Goal: Information Seeking & Learning: Learn about a topic

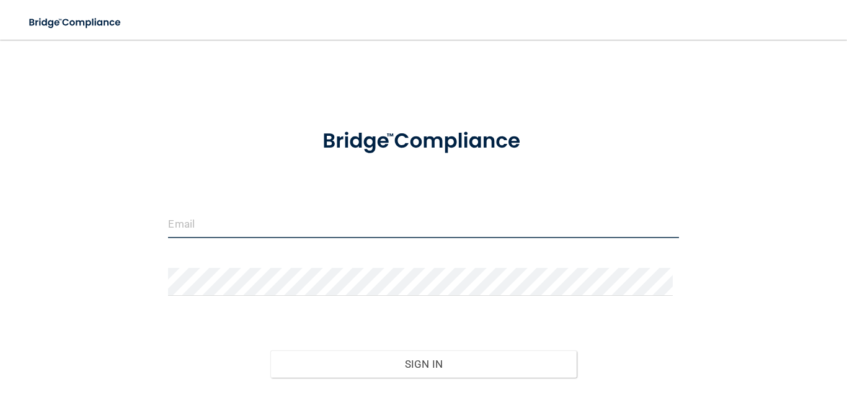
click at [365, 218] on input "email" at bounding box center [423, 224] width 510 height 28
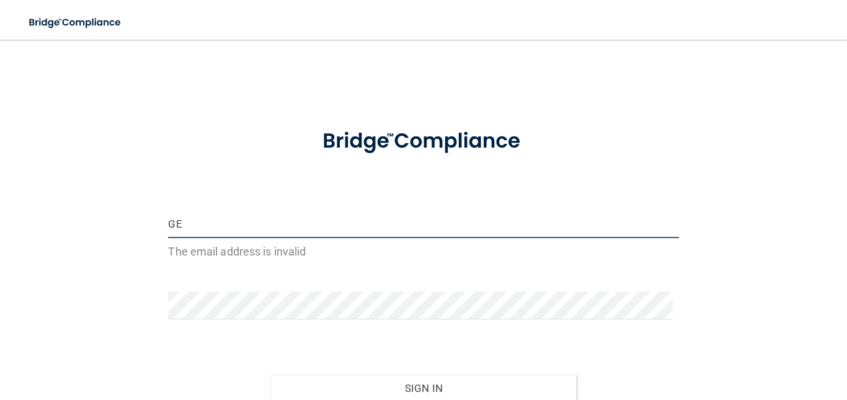
type input "G"
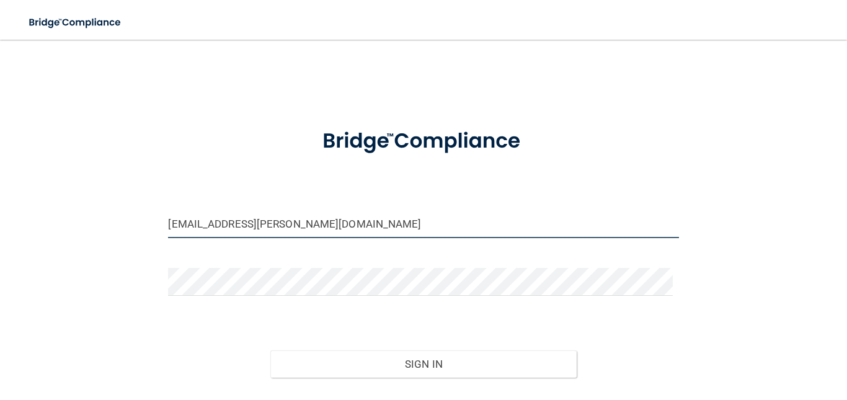
type input "[EMAIL_ADDRESS][PERSON_NAME][DOMAIN_NAME]"
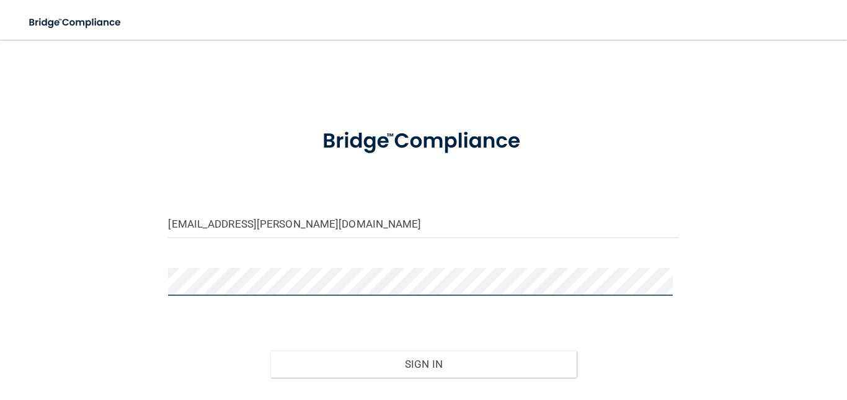
click at [270, 350] on button "Sign In" at bounding box center [423, 363] width 306 height 27
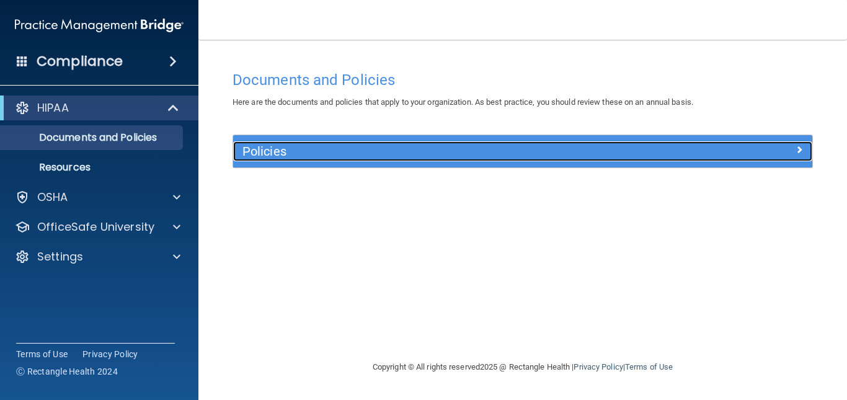
click at [547, 149] on h5 "Policies" at bounding box center [450, 151] width 416 height 14
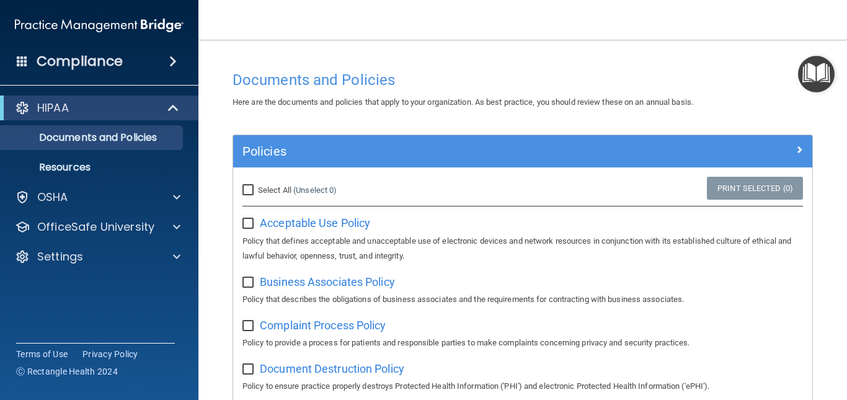
click at [247, 190] on input "Select All (Unselect 0) Unselect All" at bounding box center [249, 190] width 14 height 10
checkbox input "true"
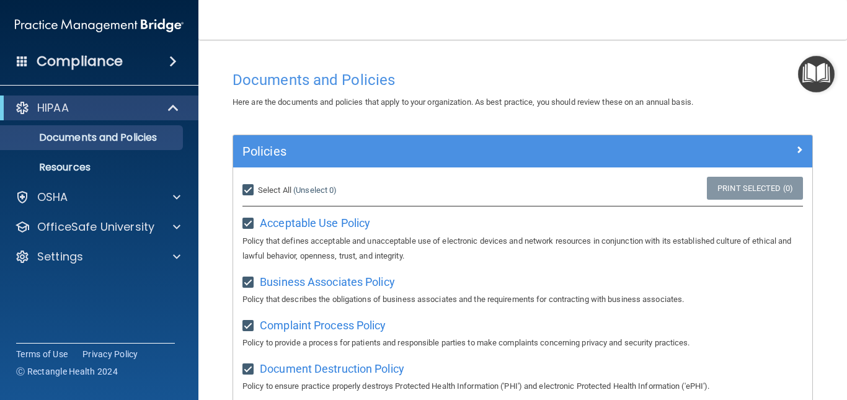
checkbox input "true"
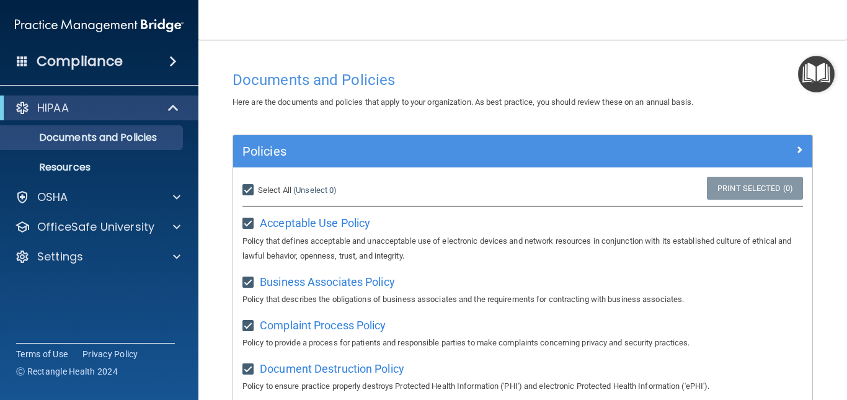
checkbox input "true"
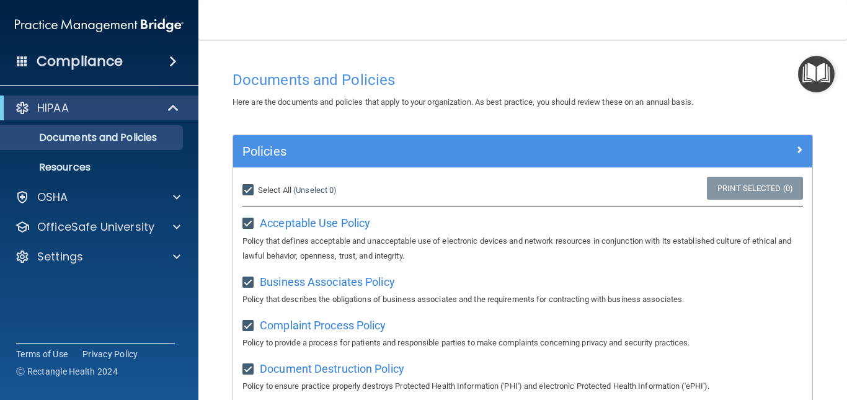
checkbox input "true"
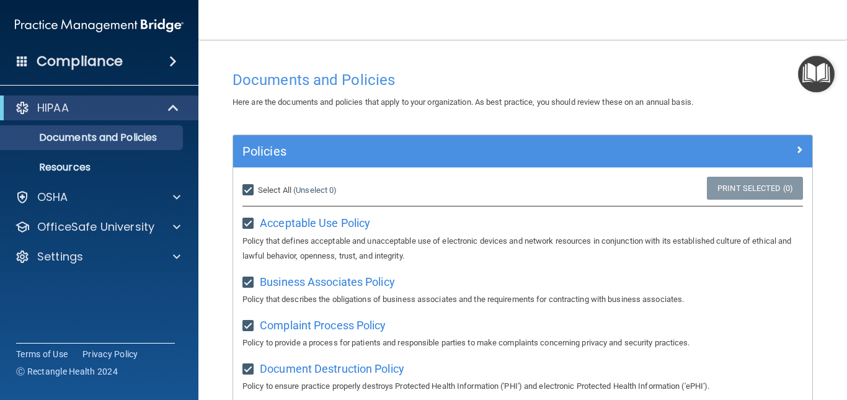
checkbox input "true"
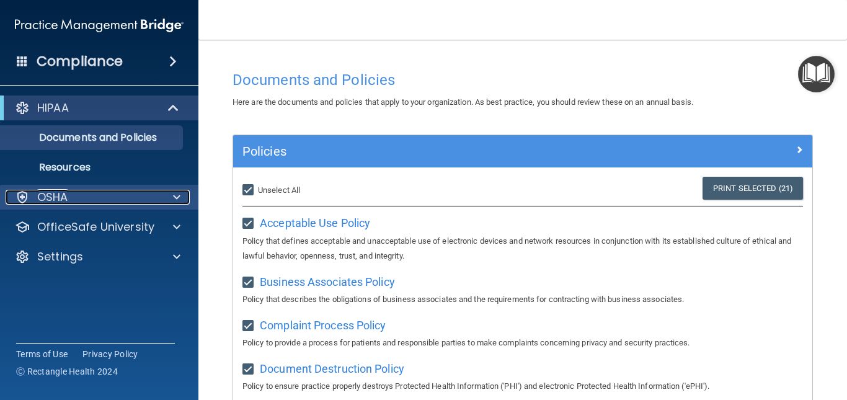
click at [117, 198] on div "OSHA" at bounding box center [83, 197] width 154 height 15
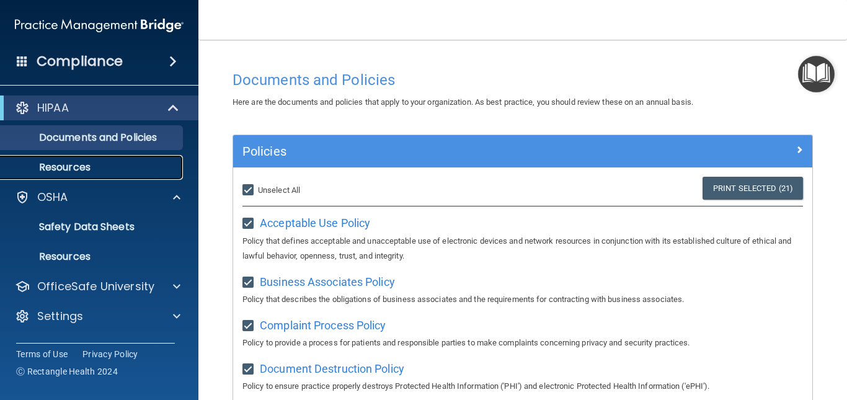
click at [90, 158] on link "Resources" at bounding box center [85, 167] width 195 height 25
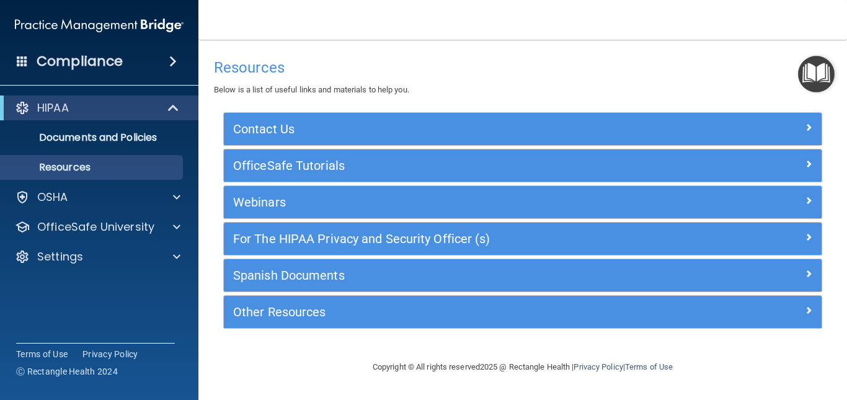
click at [361, 98] on div "Resources Below is a list of useful links and materials to help you. Contact Us…" at bounding box center [522, 197] width 599 height 291
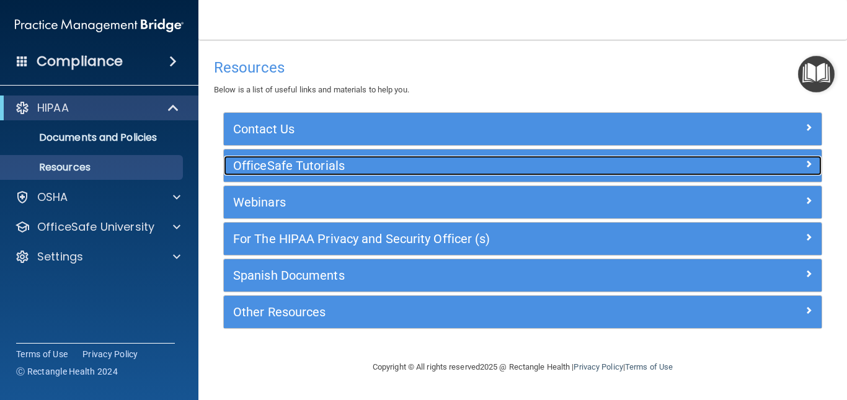
click at [343, 170] on h5 "OfficeSafe Tutorials" at bounding box center [447, 166] width 429 height 14
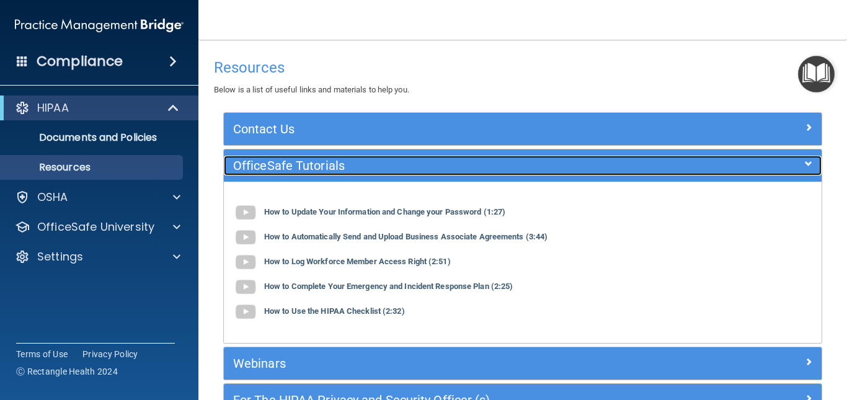
click at [343, 170] on h5 "OfficeSafe Tutorials" at bounding box center [447, 166] width 429 height 14
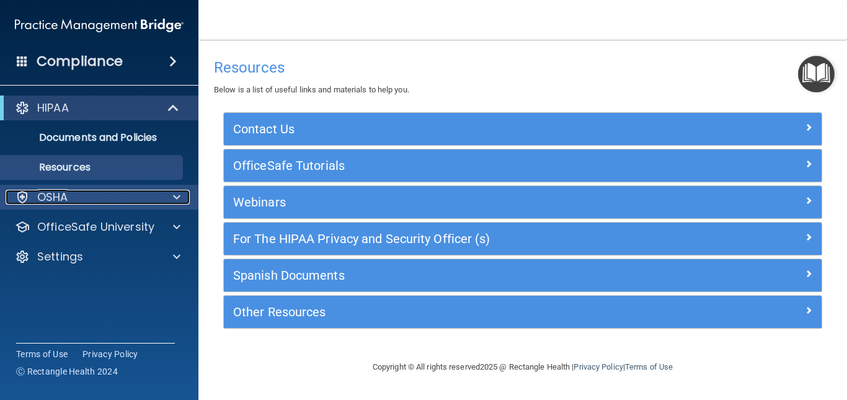
click at [113, 198] on div "OSHA" at bounding box center [83, 197] width 154 height 15
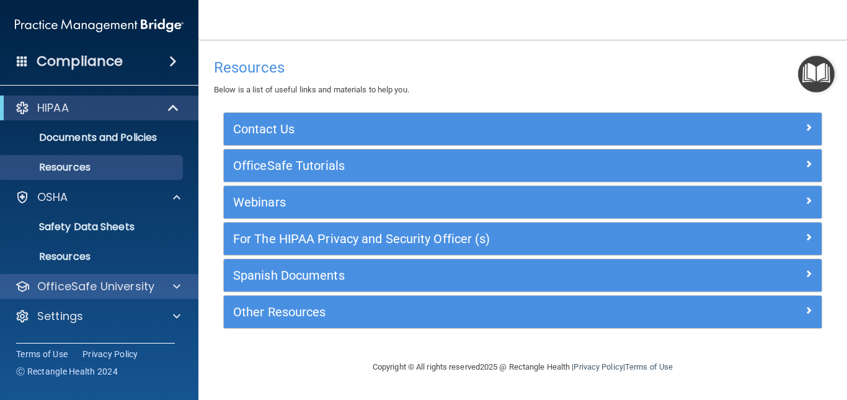
click at [110, 294] on div "OfficeSafe University" at bounding box center [99, 286] width 199 height 25
click at [167, 284] on div at bounding box center [174, 286] width 31 height 15
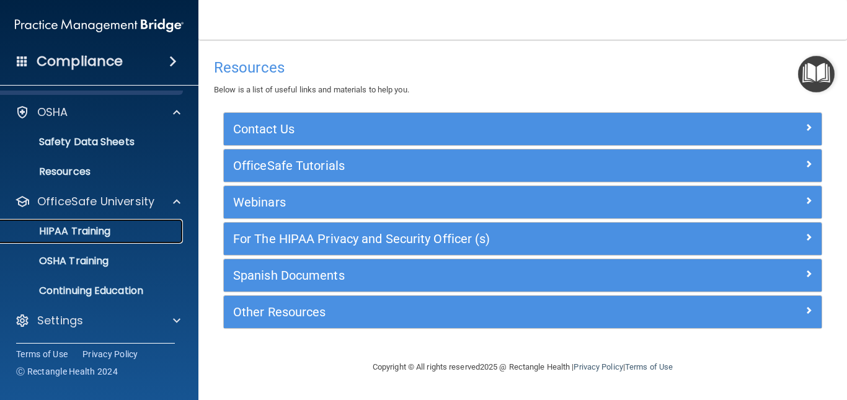
click at [121, 229] on div "HIPAA Training" at bounding box center [92, 231] width 169 height 12
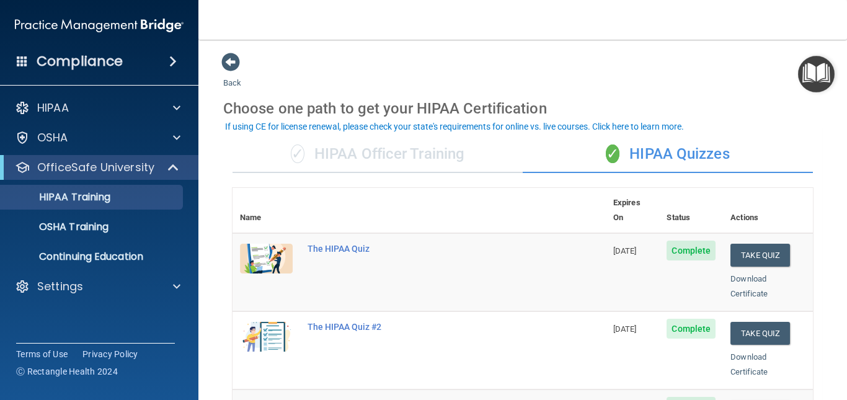
click at [387, 155] on div "✓ HIPAA Officer Training" at bounding box center [377, 154] width 290 height 37
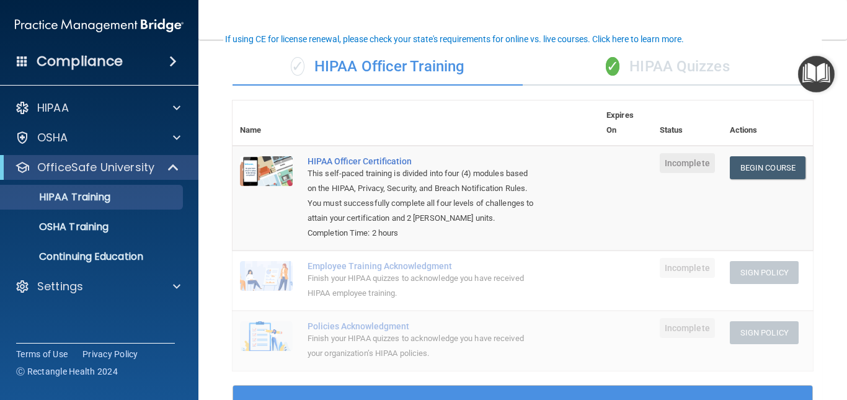
scroll to position [16, 0]
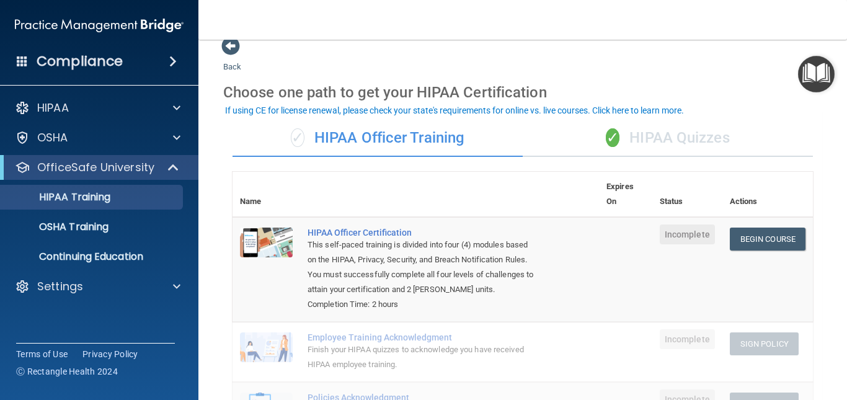
click at [655, 142] on div "✓ HIPAA Quizzes" at bounding box center [667, 138] width 290 height 37
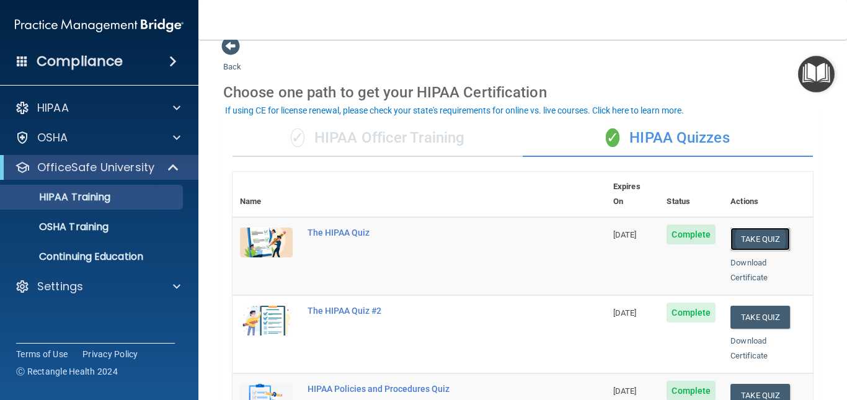
click at [742, 231] on button "Take Quiz" at bounding box center [759, 238] width 59 height 23
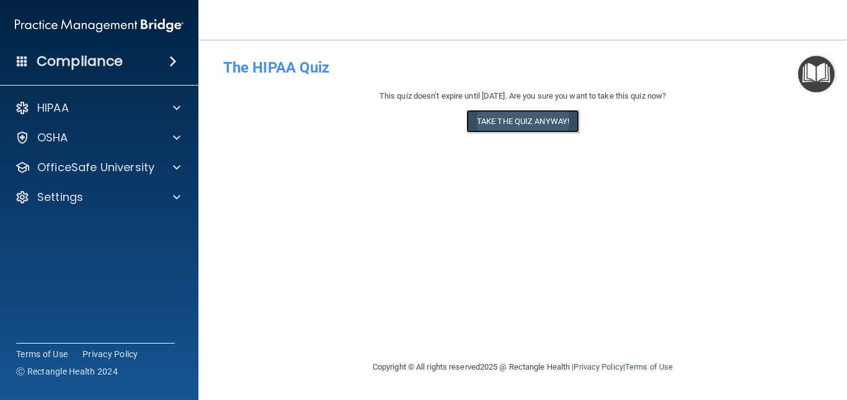
click at [514, 127] on button "Take the quiz anyway!" at bounding box center [522, 121] width 113 height 23
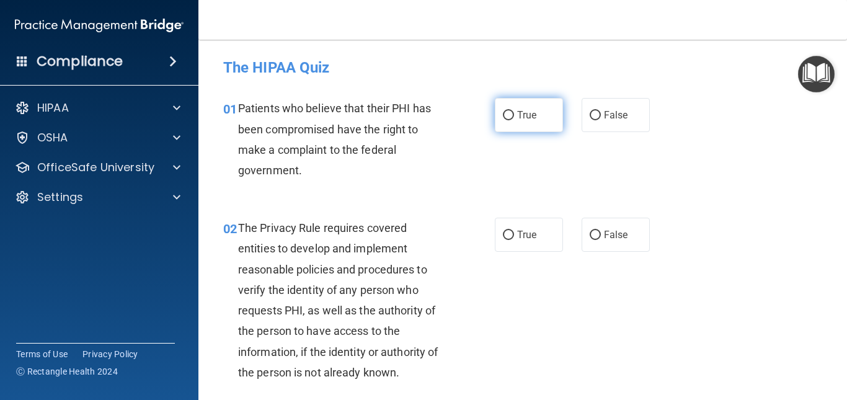
click at [506, 117] on input "True" at bounding box center [508, 115] width 11 height 9
radio input "true"
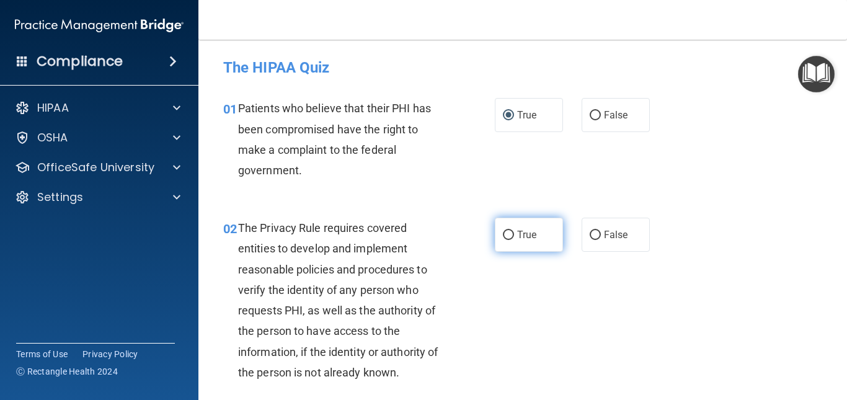
click at [505, 231] on input "True" at bounding box center [508, 235] width 11 height 9
radio input "true"
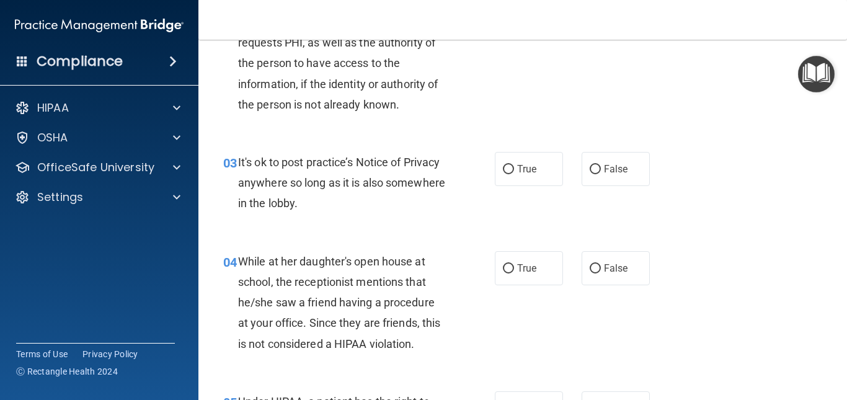
scroll to position [268, 0]
click at [589, 172] on input "False" at bounding box center [594, 168] width 11 height 9
radio input "true"
click at [592, 273] on label "False" at bounding box center [615, 267] width 68 height 34
click at [592, 273] on input "False" at bounding box center [594, 267] width 11 height 9
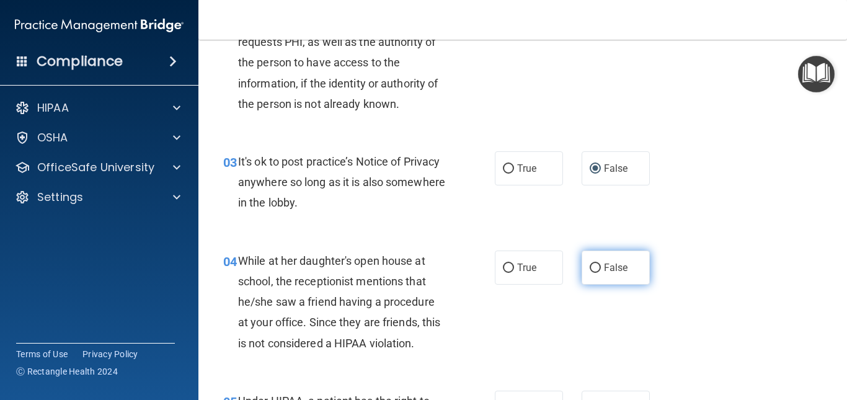
radio input "true"
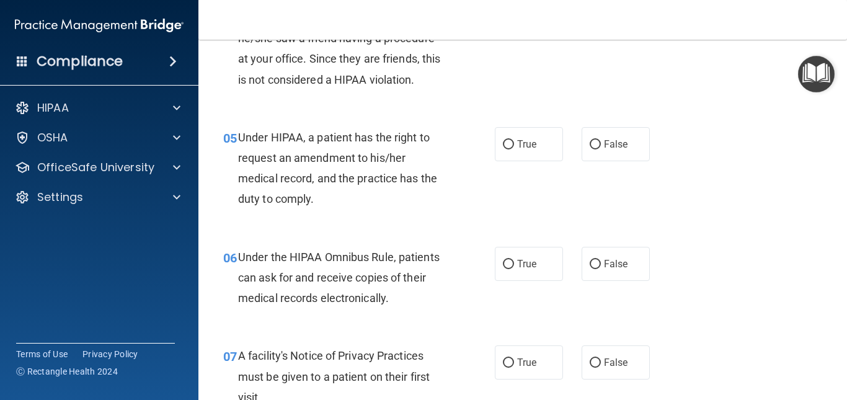
scroll to position [538, 0]
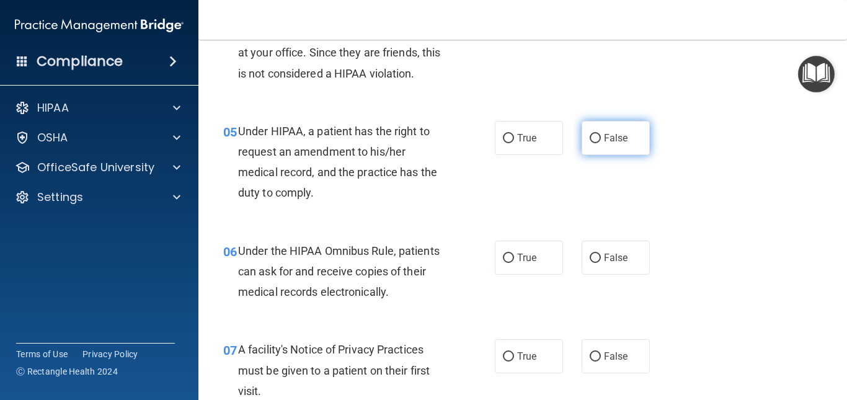
click at [611, 127] on label "False" at bounding box center [615, 138] width 68 height 34
click at [601, 134] on input "False" at bounding box center [594, 138] width 11 height 9
radio input "true"
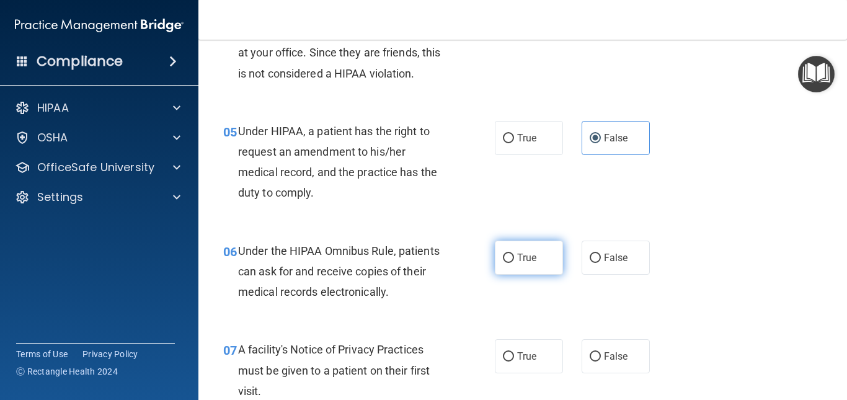
click at [519, 258] on span "True" at bounding box center [526, 258] width 19 height 12
click at [514, 258] on input "True" at bounding box center [508, 257] width 11 height 9
radio input "true"
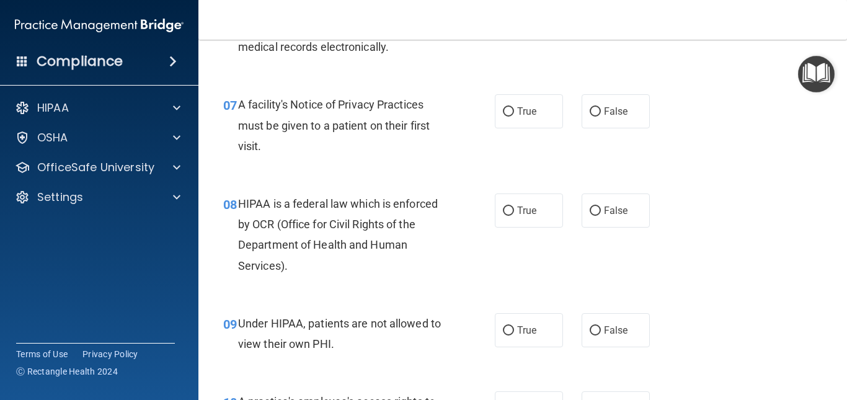
scroll to position [745, 0]
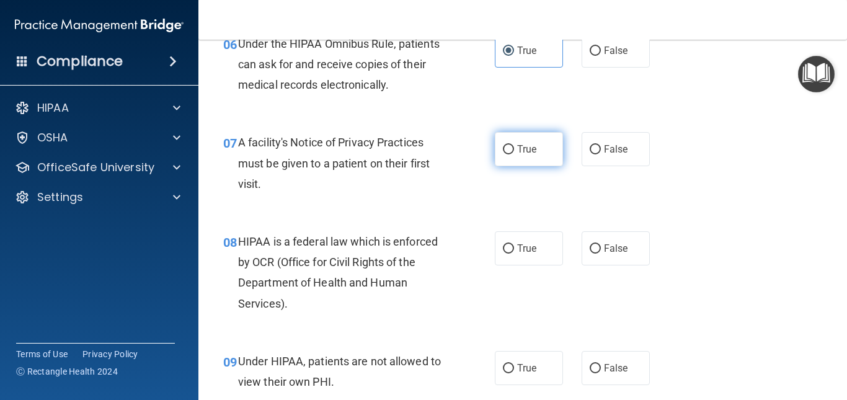
click at [522, 151] on span "True" at bounding box center [526, 149] width 19 height 12
click at [514, 151] on input "True" at bounding box center [508, 149] width 11 height 9
radio input "true"
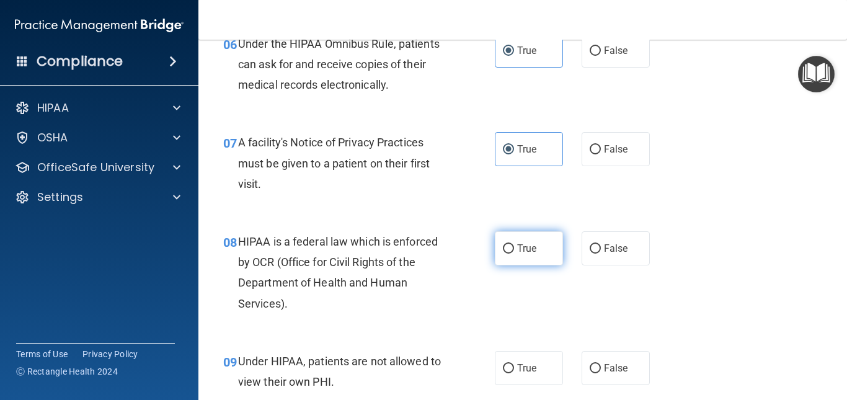
click at [524, 252] on span "True" at bounding box center [526, 248] width 19 height 12
click at [514, 252] on input "True" at bounding box center [508, 248] width 11 height 9
radio input "true"
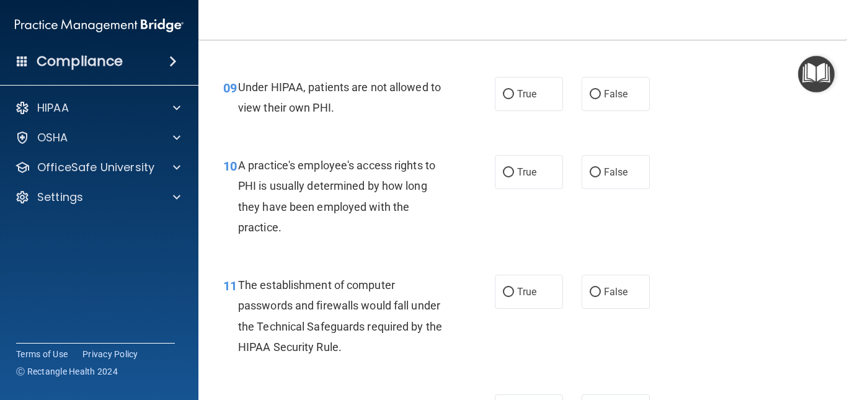
scroll to position [1036, 0]
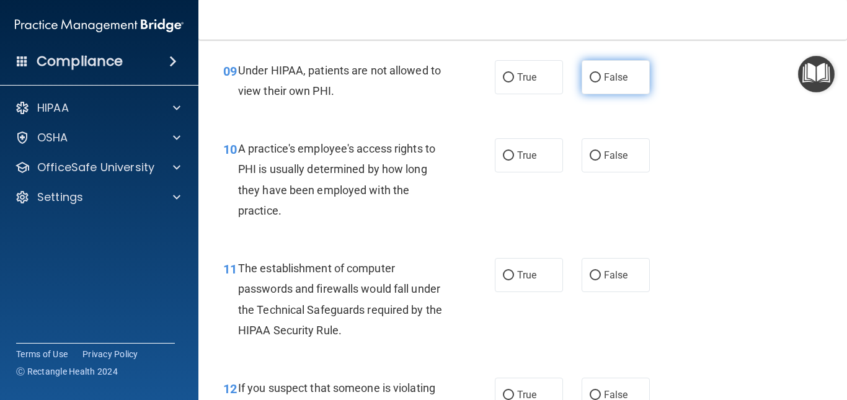
click at [619, 79] on span "False" at bounding box center [616, 77] width 24 height 12
click at [601, 79] on input "False" at bounding box center [594, 77] width 11 height 9
radio input "true"
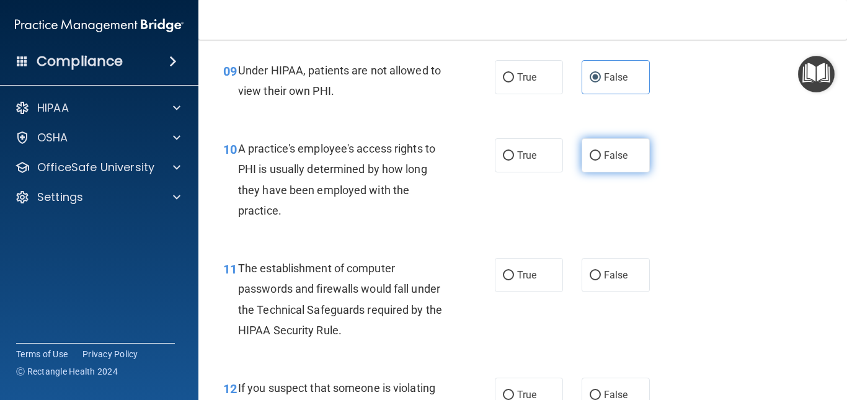
click at [615, 160] on span "False" at bounding box center [616, 155] width 24 height 12
click at [601, 160] on input "False" at bounding box center [594, 155] width 11 height 9
radio input "true"
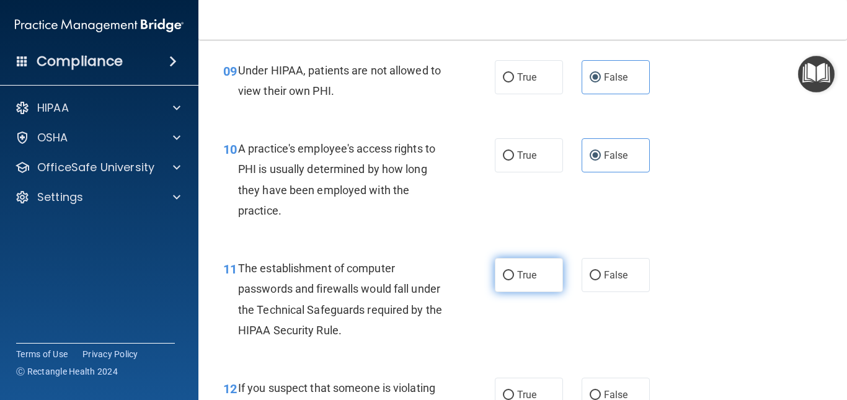
click at [517, 276] on span "True" at bounding box center [526, 275] width 19 height 12
click at [514, 276] on input "True" at bounding box center [508, 275] width 11 height 9
radio input "true"
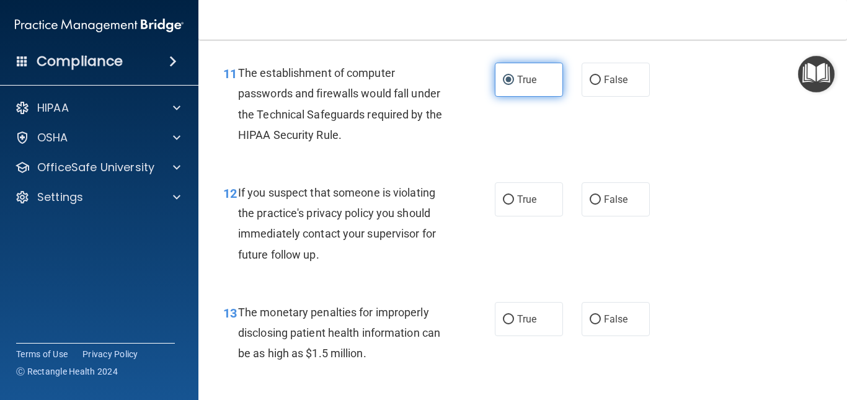
scroll to position [1238, 0]
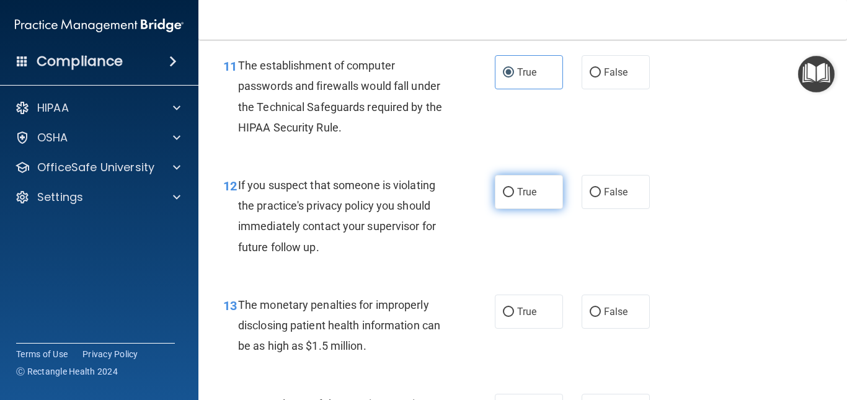
click at [537, 200] on label "True" at bounding box center [529, 192] width 68 height 34
click at [514, 197] on input "True" at bounding box center [508, 192] width 11 height 9
radio input "true"
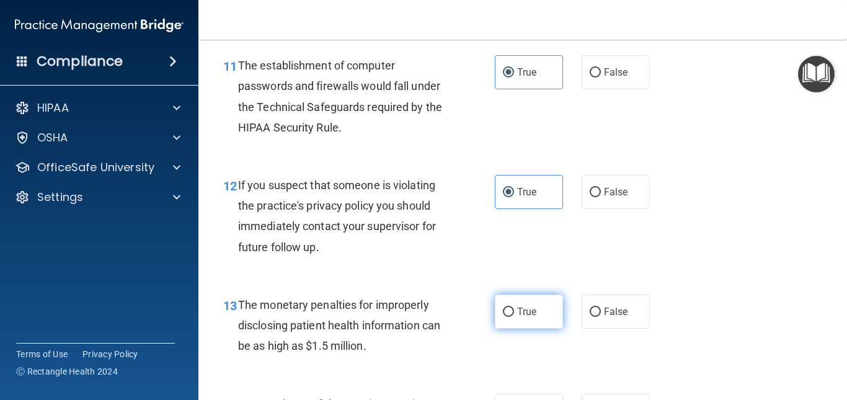
click at [537, 322] on label "True" at bounding box center [529, 311] width 68 height 34
click at [514, 317] on input "True" at bounding box center [508, 311] width 11 height 9
radio input "true"
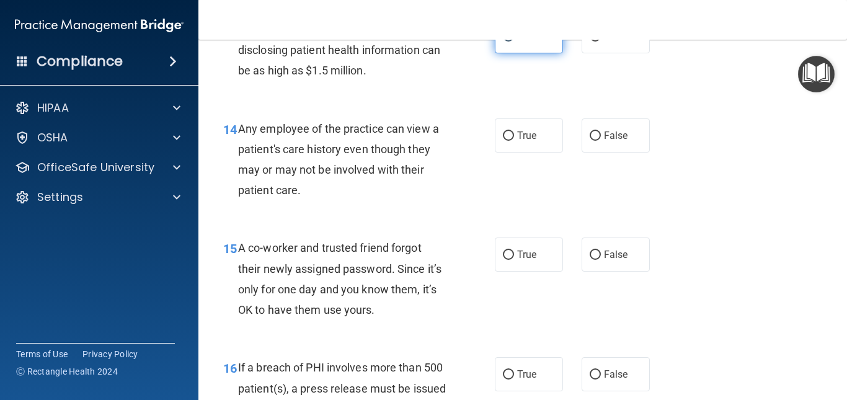
scroll to position [1433, 0]
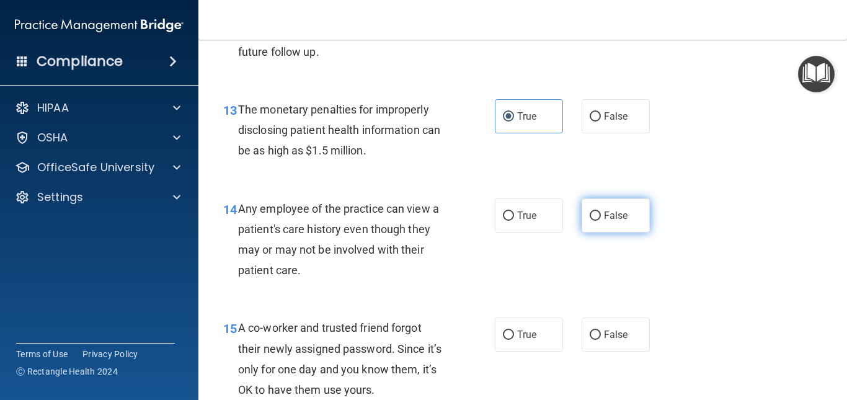
click at [614, 207] on label "False" at bounding box center [615, 215] width 68 height 34
click at [601, 211] on input "False" at bounding box center [594, 215] width 11 height 9
radio input "true"
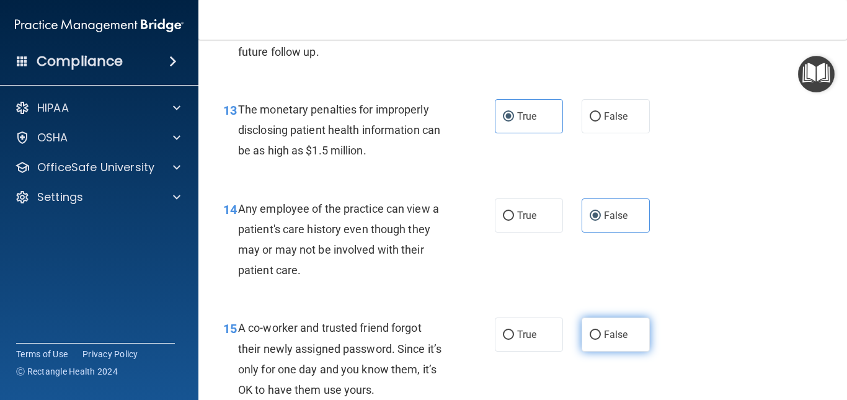
click at [609, 336] on span "False" at bounding box center [616, 334] width 24 height 12
click at [601, 336] on input "False" at bounding box center [594, 334] width 11 height 9
radio input "true"
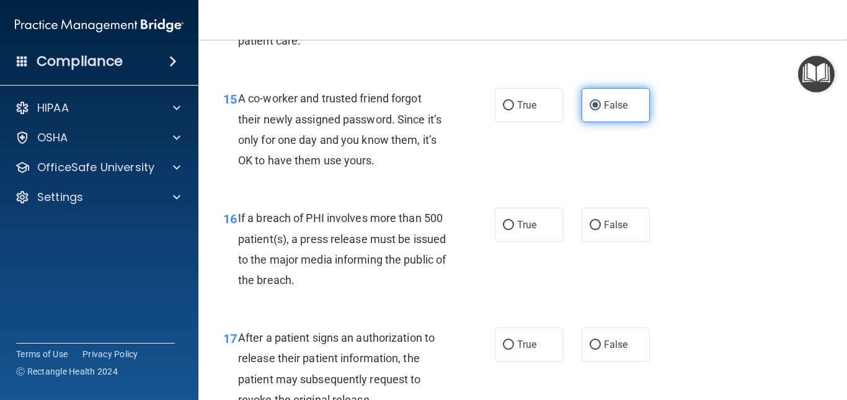
scroll to position [1691, 0]
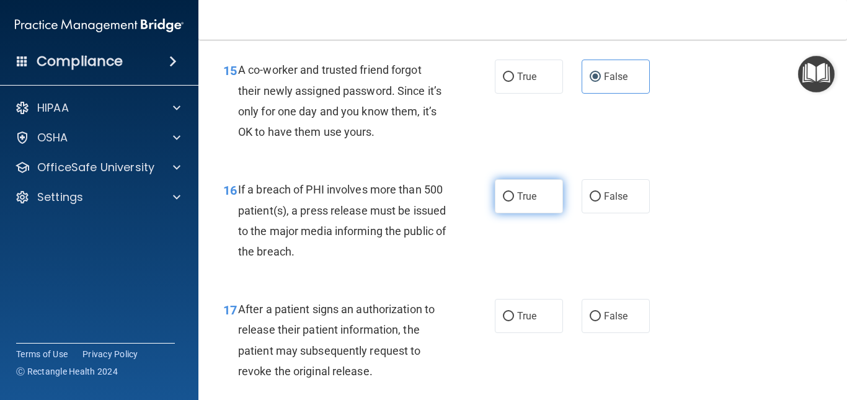
click at [530, 198] on span "True" at bounding box center [526, 196] width 19 height 12
click at [514, 198] on input "True" at bounding box center [508, 196] width 11 height 9
radio input "true"
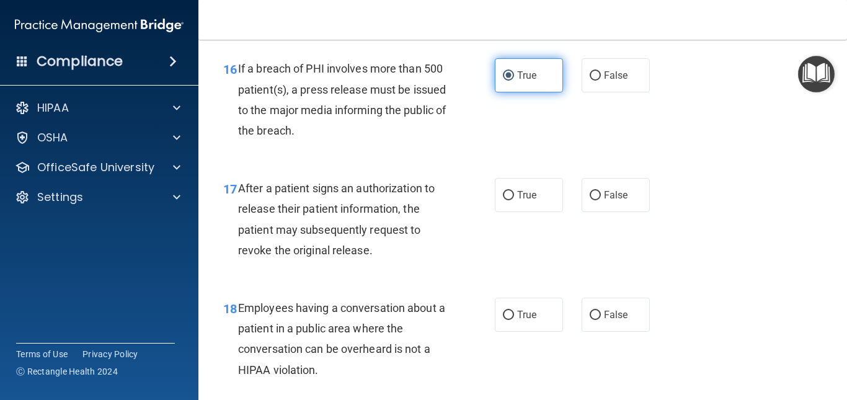
scroll to position [1838, 0]
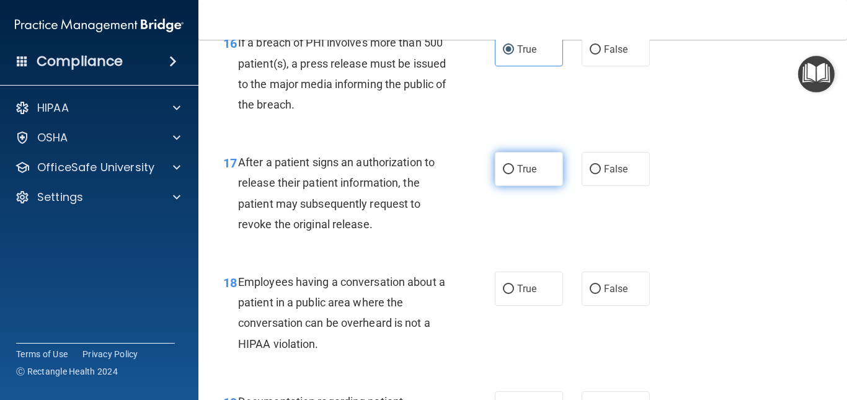
click at [526, 176] on label "True" at bounding box center [529, 169] width 68 height 34
click at [514, 174] on input "True" at bounding box center [508, 169] width 11 height 9
radio input "true"
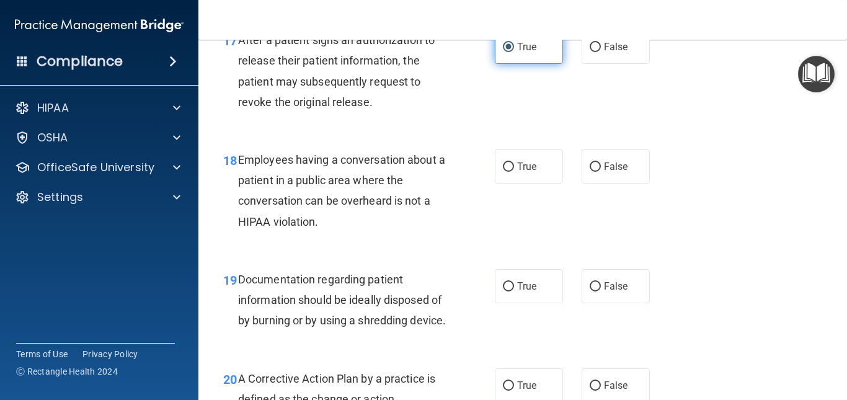
scroll to position [1984, 0]
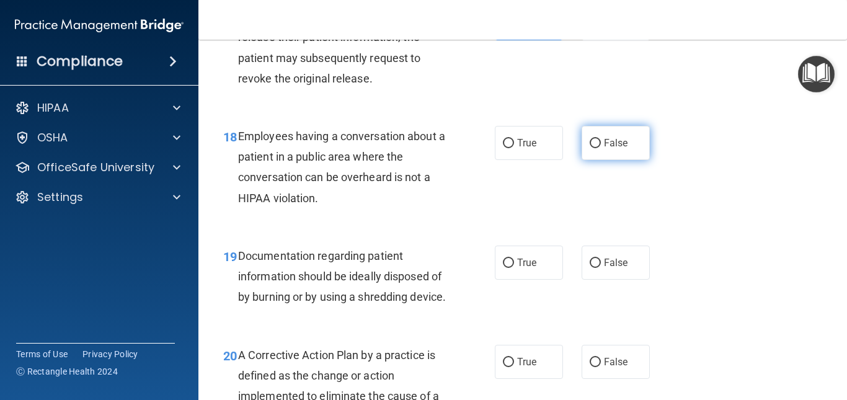
click at [609, 148] on span "False" at bounding box center [616, 143] width 24 height 12
click at [601, 148] on input "False" at bounding box center [594, 143] width 11 height 9
radio input "true"
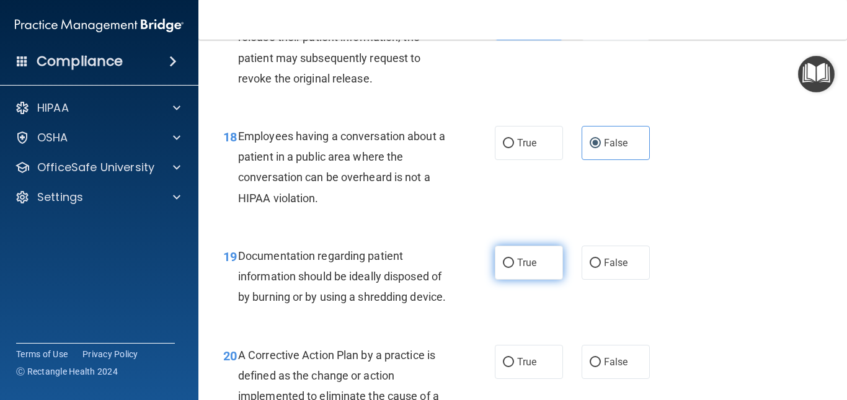
click at [530, 271] on label "True" at bounding box center [529, 262] width 68 height 34
click at [514, 268] on input "True" at bounding box center [508, 262] width 11 height 9
radio input "true"
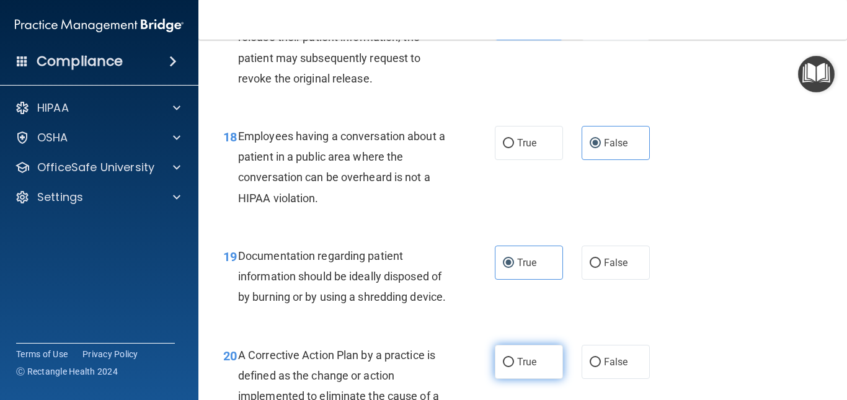
click at [535, 379] on label "True" at bounding box center [529, 362] width 68 height 34
click at [514, 367] on input "True" at bounding box center [508, 362] width 11 height 9
radio input "true"
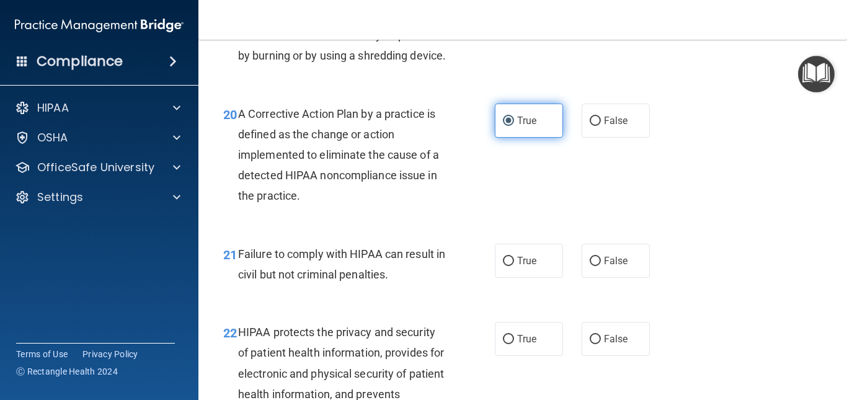
scroll to position [2245, 0]
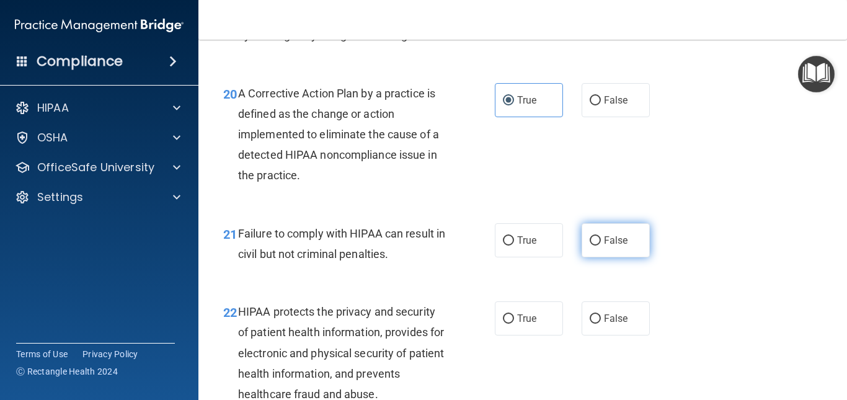
click at [633, 245] on label "False" at bounding box center [615, 240] width 68 height 34
click at [601, 245] on input "False" at bounding box center [594, 240] width 11 height 9
radio input "true"
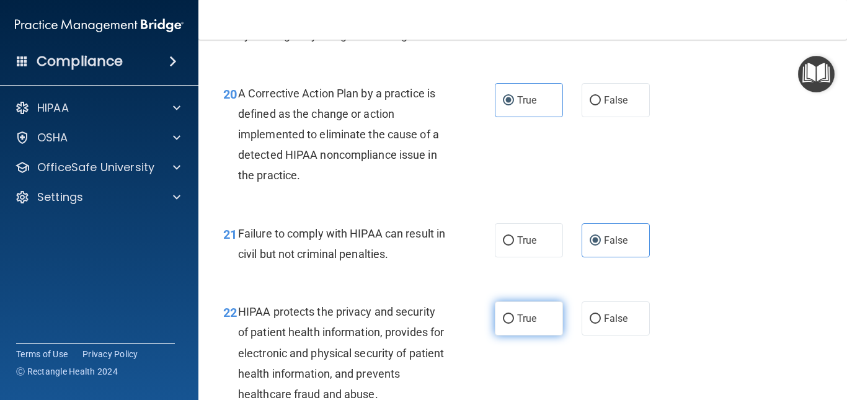
click at [540, 335] on label "True" at bounding box center [529, 318] width 68 height 34
click at [514, 324] on input "True" at bounding box center [508, 318] width 11 height 9
radio input "true"
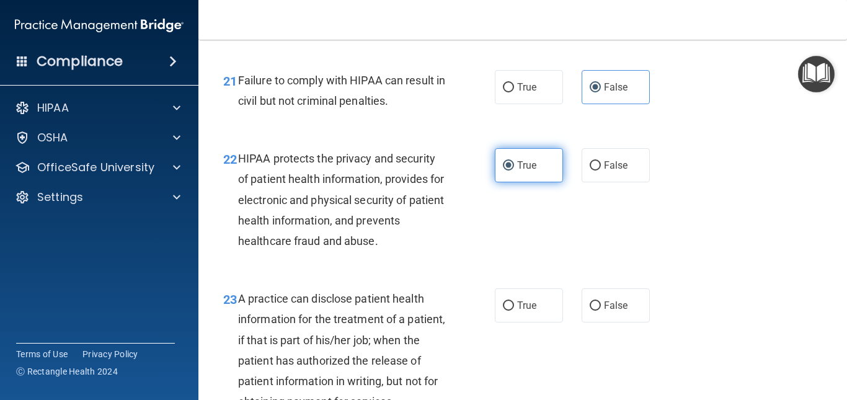
scroll to position [2447, 0]
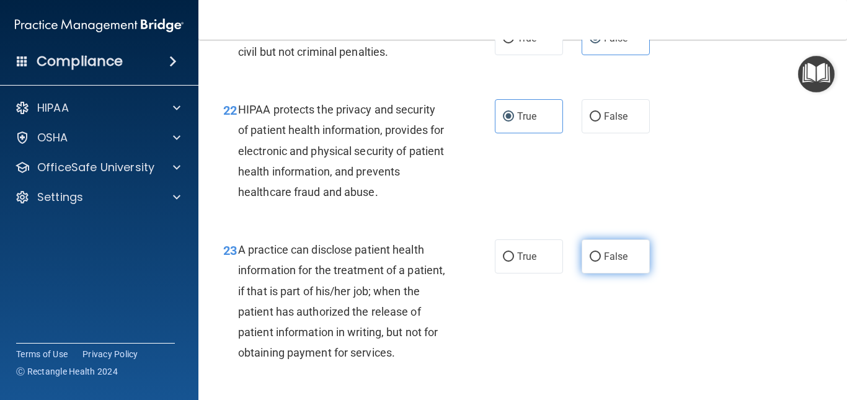
click at [614, 262] on span "False" at bounding box center [616, 256] width 24 height 12
click at [601, 262] on input "False" at bounding box center [594, 256] width 11 height 9
radio input "true"
drag, startPoint x: 614, startPoint y: 280, endPoint x: 614, endPoint y: 347, distance: 66.9
click at [614, 347] on div "23 A practice can disclose patient health information for the treatment of a pa…" at bounding box center [522, 304] width 617 height 161
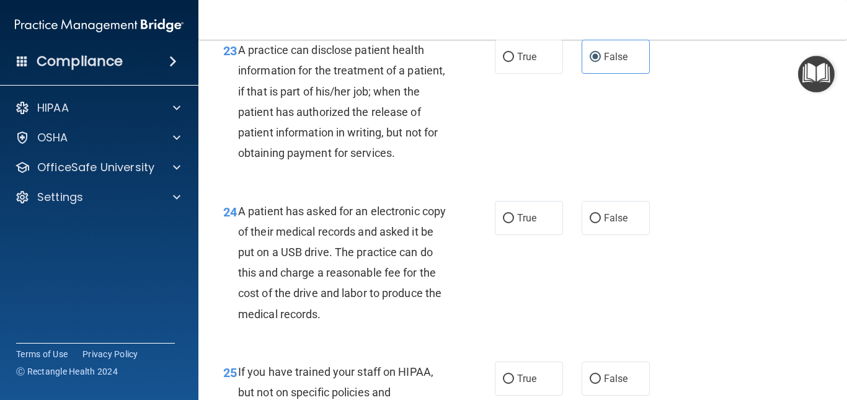
scroll to position [2646, 0]
click at [524, 224] on span "True" at bounding box center [526, 219] width 19 height 12
click at [514, 224] on input "True" at bounding box center [508, 218] width 11 height 9
radio input "true"
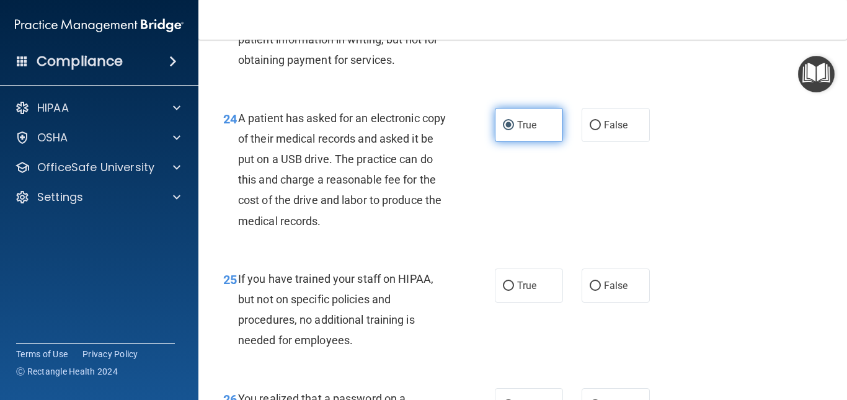
scroll to position [2806, 0]
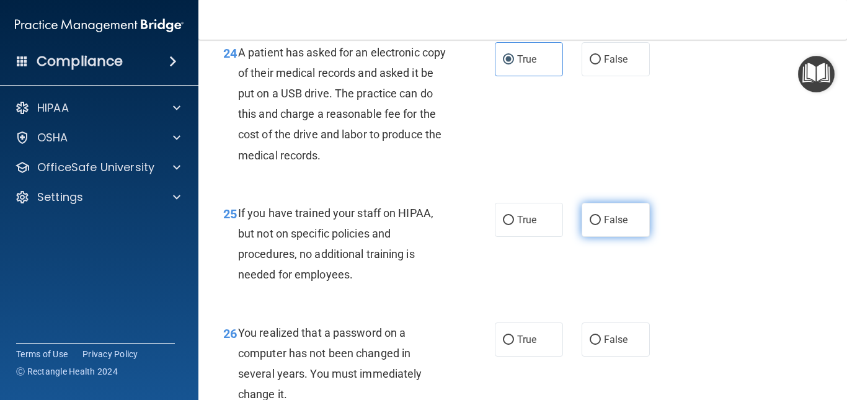
click at [622, 237] on label "False" at bounding box center [615, 220] width 68 height 34
click at [601, 225] on input "False" at bounding box center [594, 220] width 11 height 9
radio input "true"
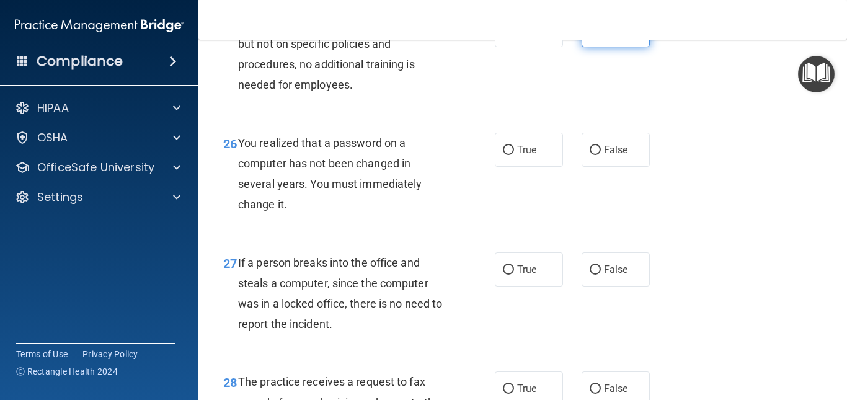
scroll to position [3011, 0]
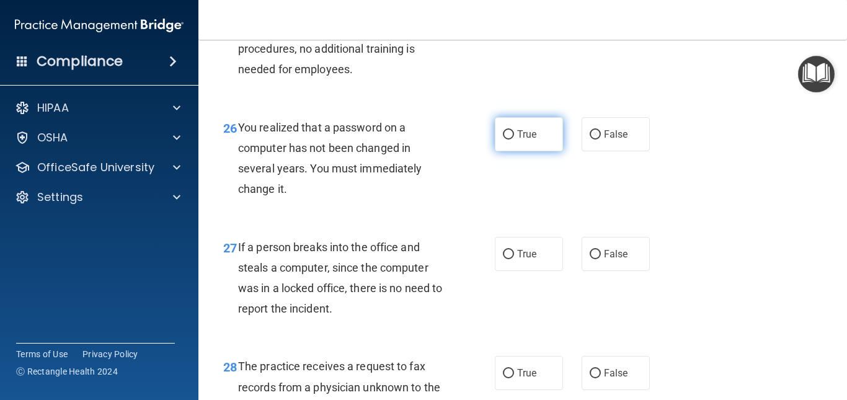
click at [539, 151] on label "True" at bounding box center [529, 134] width 68 height 34
click at [514, 139] on input "True" at bounding box center [508, 134] width 11 height 9
radio input "true"
click at [604, 260] on span "False" at bounding box center [616, 254] width 24 height 12
click at [599, 259] on input "False" at bounding box center [594, 254] width 11 height 9
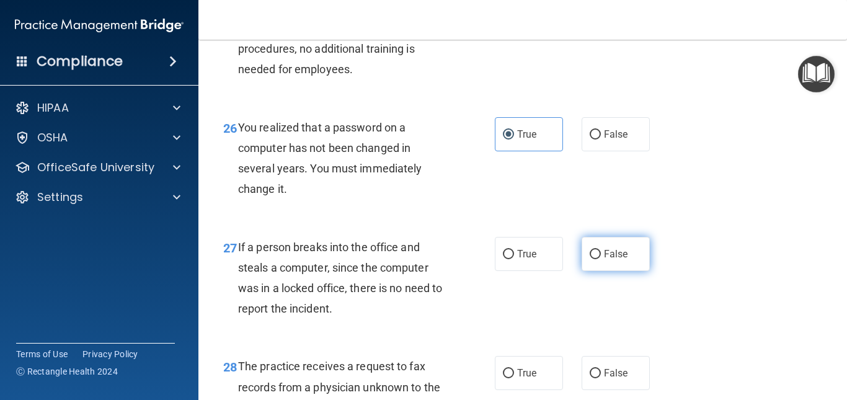
radio input "true"
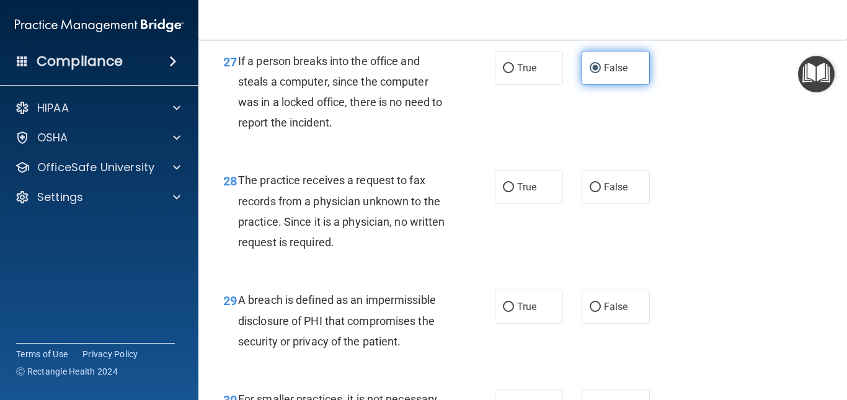
scroll to position [3199, 0]
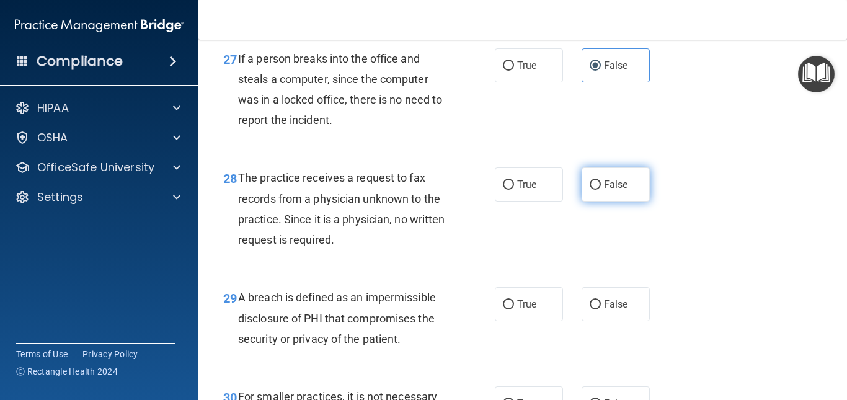
click at [625, 201] on label "False" at bounding box center [615, 184] width 68 height 34
click at [601, 190] on input "False" at bounding box center [594, 184] width 11 height 9
radio input "true"
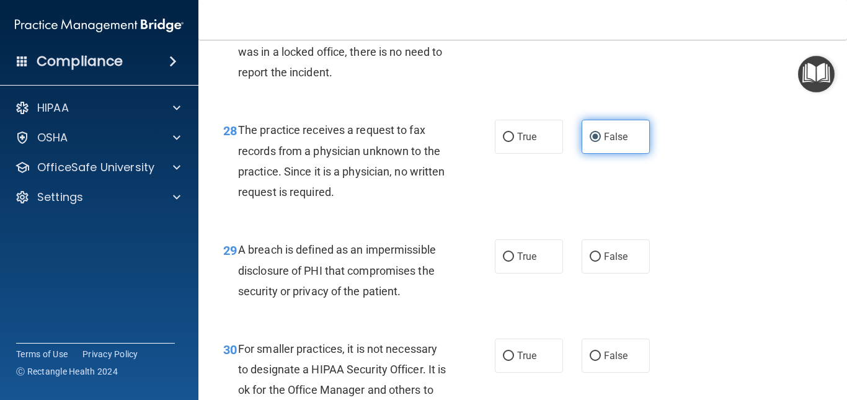
scroll to position [3239, 0]
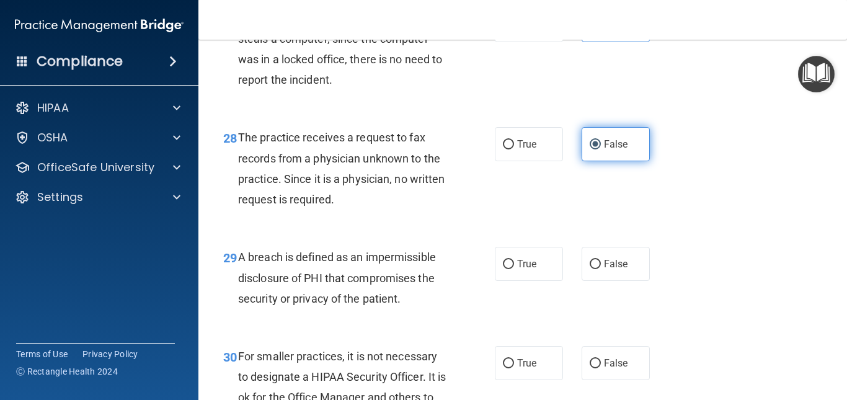
click at [625, 221] on div "28 The practice receives a request to fax records from a physician unknown to t…" at bounding box center [522, 172] width 617 height 120
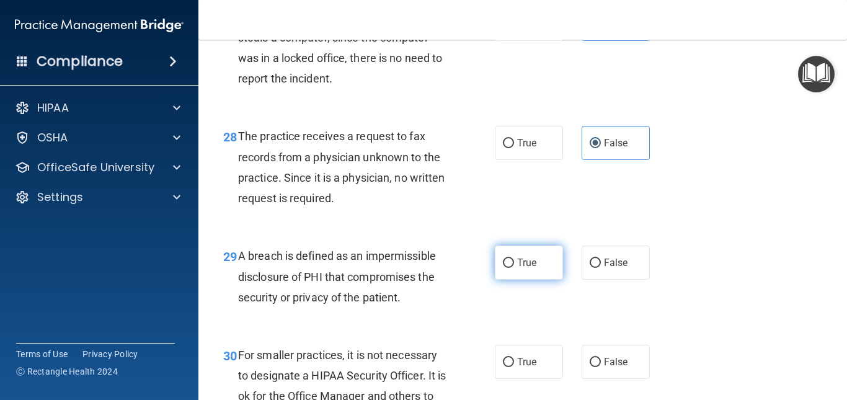
click at [516, 280] on label "True" at bounding box center [529, 262] width 68 height 34
click at [514, 268] on input "True" at bounding box center [508, 262] width 11 height 9
radio input "true"
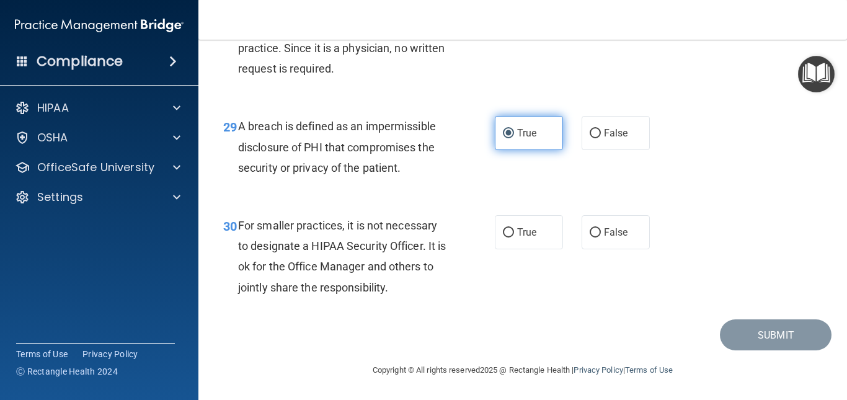
scroll to position [3412, 0]
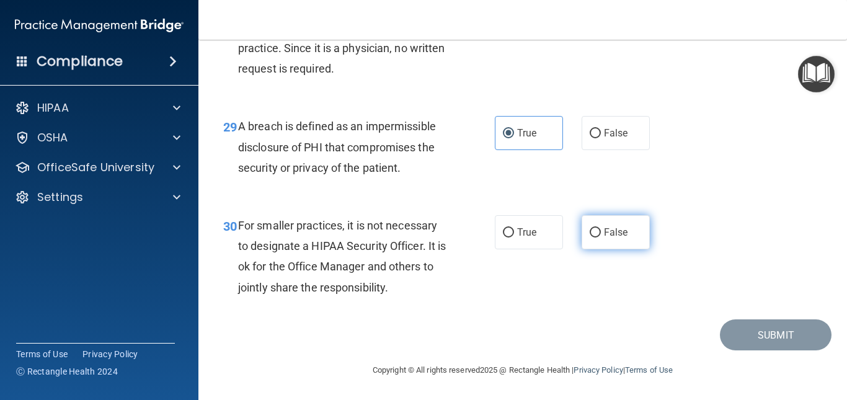
click at [610, 240] on label "False" at bounding box center [615, 232] width 68 height 34
click at [601, 237] on input "False" at bounding box center [594, 232] width 11 height 9
radio input "true"
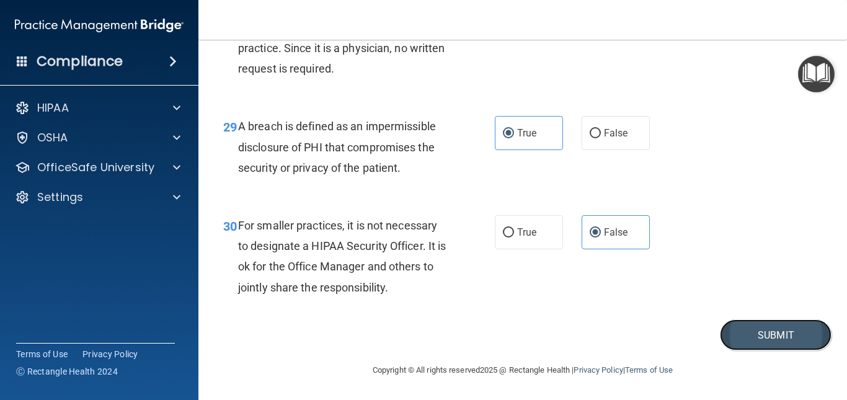
click at [764, 327] on button "Submit" at bounding box center [776, 335] width 112 height 32
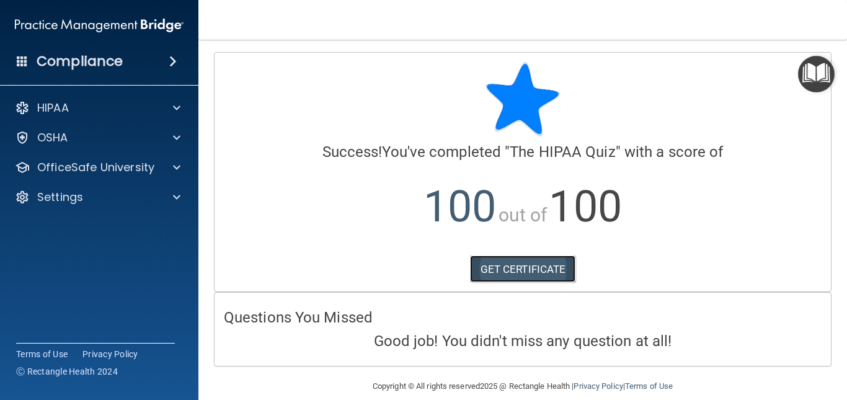
click at [522, 270] on link "GET CERTIFICATE" at bounding box center [523, 268] width 106 height 27
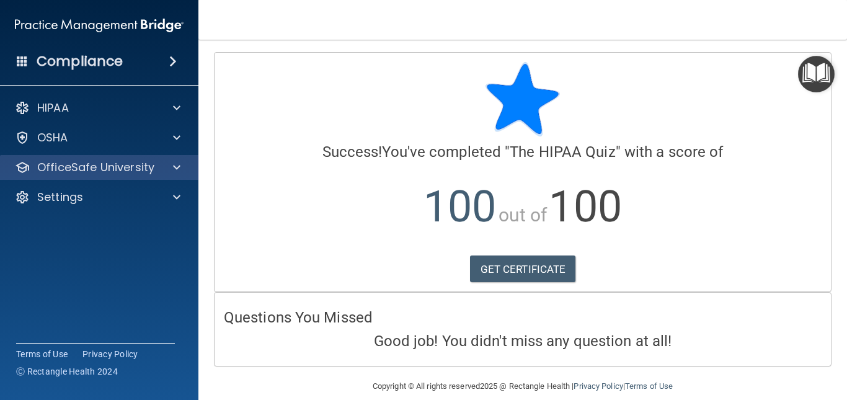
click at [125, 159] on div "OfficeSafe University" at bounding box center [99, 167] width 199 height 25
click at [162, 166] on div at bounding box center [174, 167] width 31 height 15
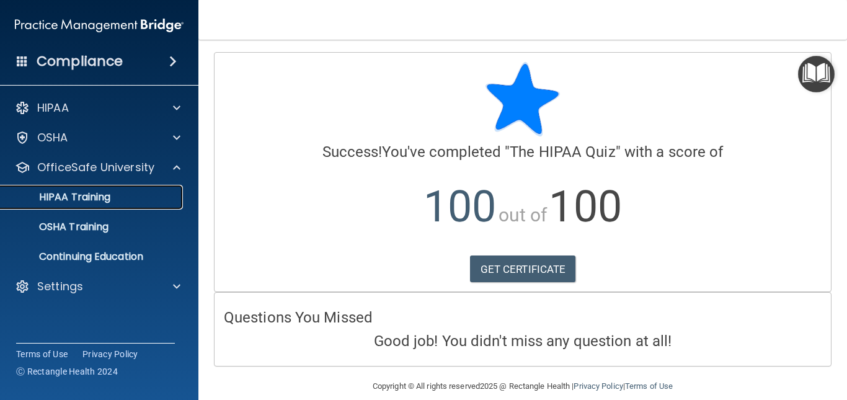
click at [125, 205] on link "HIPAA Training" at bounding box center [85, 197] width 195 height 25
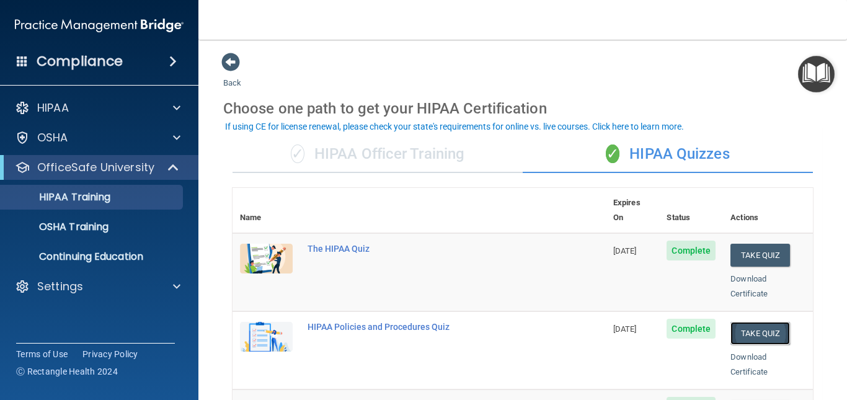
click at [759, 322] on button "Take Quiz" at bounding box center [759, 333] width 59 height 23
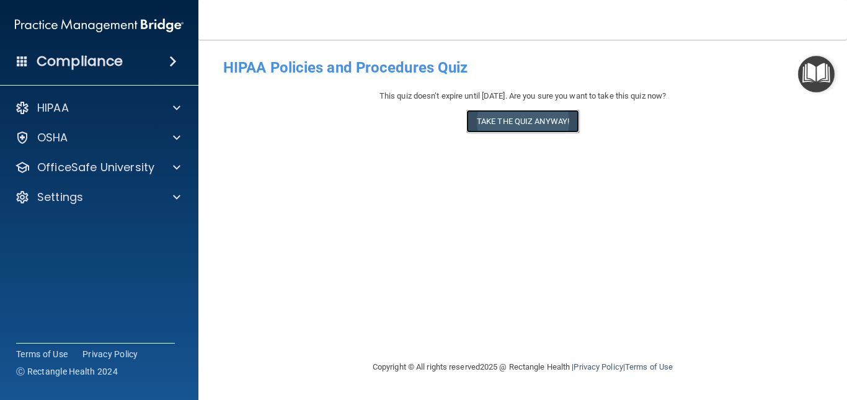
click at [557, 121] on button "Take the quiz anyway!" at bounding box center [522, 121] width 113 height 23
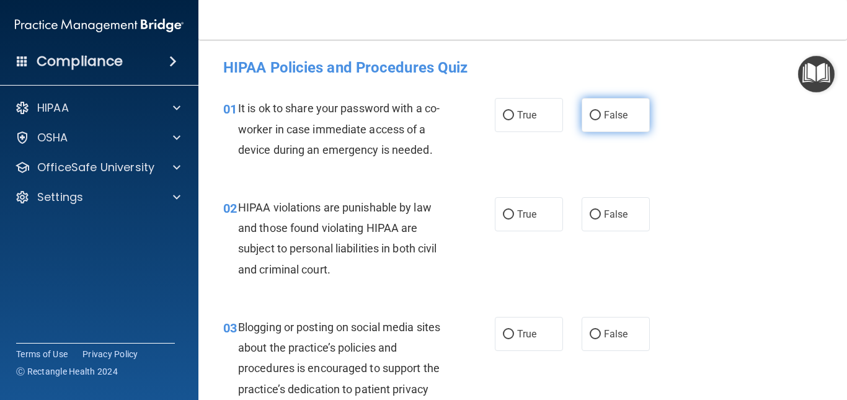
click at [620, 105] on label "False" at bounding box center [615, 115] width 68 height 34
click at [601, 111] on input "False" at bounding box center [594, 115] width 11 height 9
radio input "true"
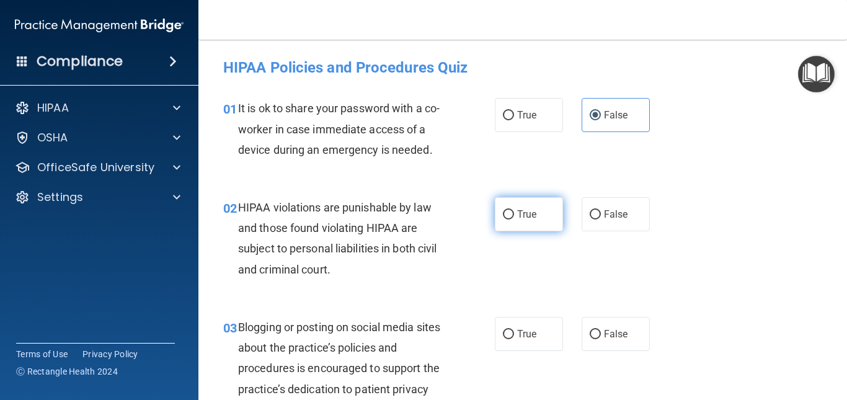
click at [512, 219] on label "True" at bounding box center [529, 214] width 68 height 34
click at [512, 219] on input "True" at bounding box center [508, 214] width 11 height 9
radio input "true"
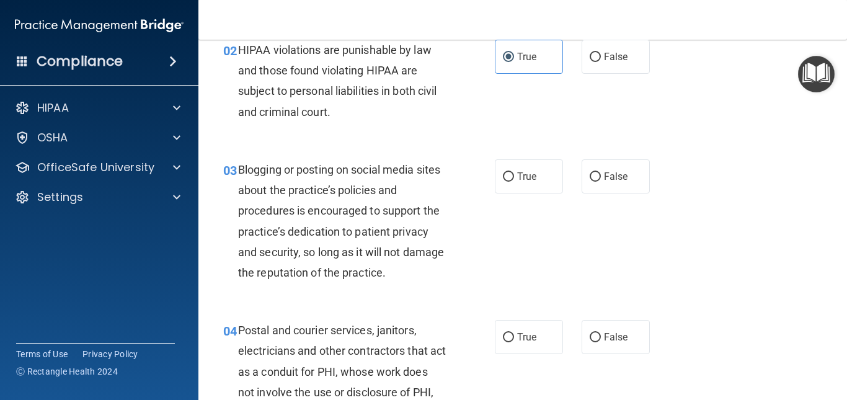
scroll to position [159, 0]
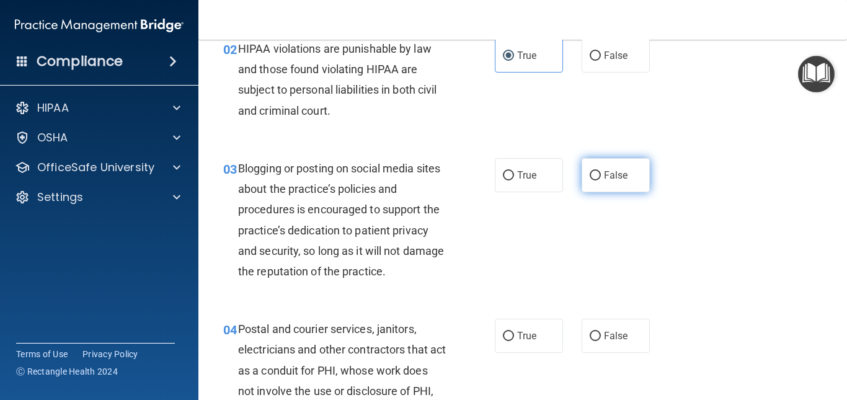
click at [616, 179] on span "False" at bounding box center [616, 175] width 24 height 12
click at [601, 179] on input "False" at bounding box center [594, 175] width 11 height 9
radio input "true"
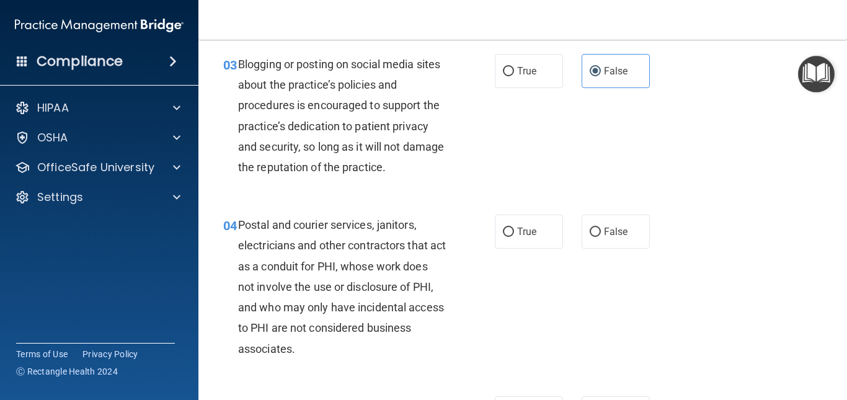
scroll to position [315, 0]
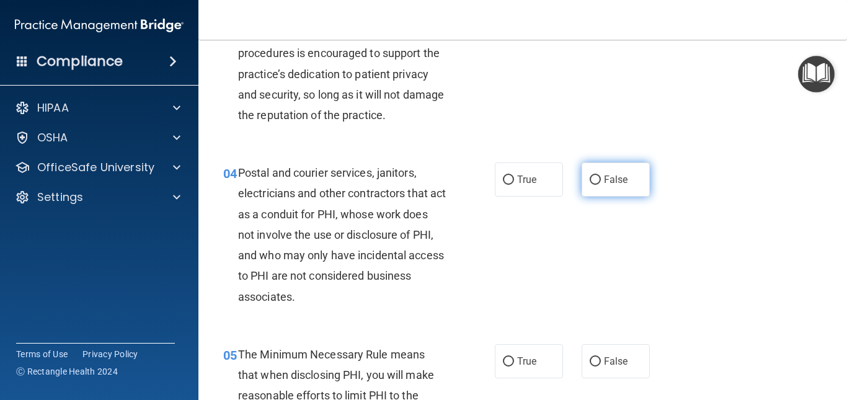
click at [604, 187] on label "False" at bounding box center [615, 179] width 68 height 34
click at [601, 185] on input "False" at bounding box center [594, 179] width 11 height 9
radio input "true"
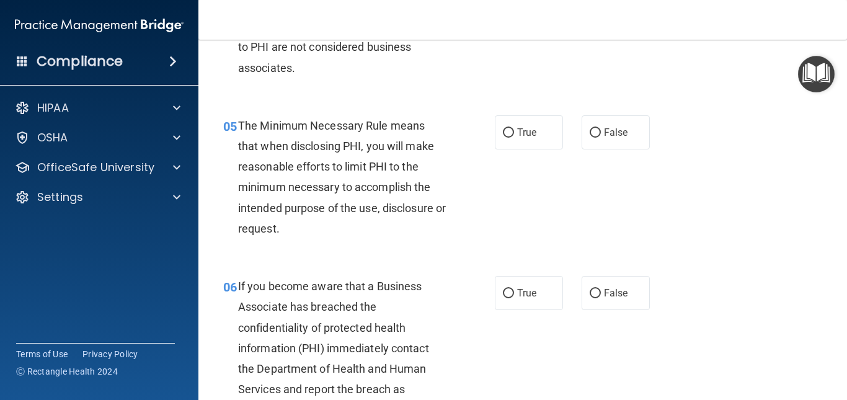
scroll to position [531, 0]
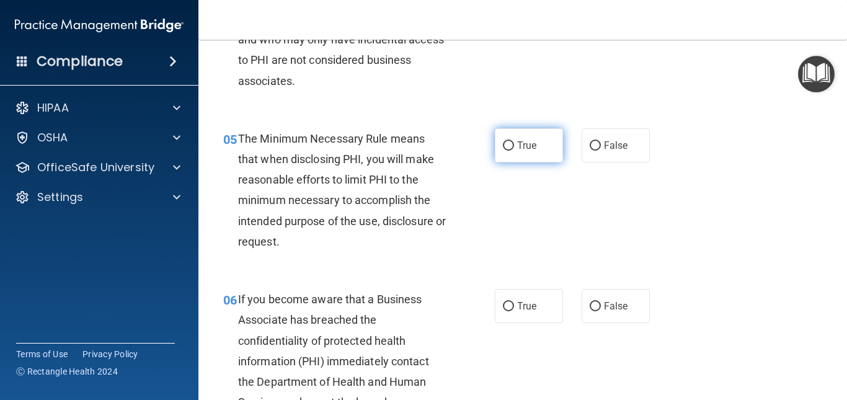
click at [530, 146] on span "True" at bounding box center [526, 145] width 19 height 12
click at [514, 146] on input "True" at bounding box center [508, 145] width 11 height 9
radio input "true"
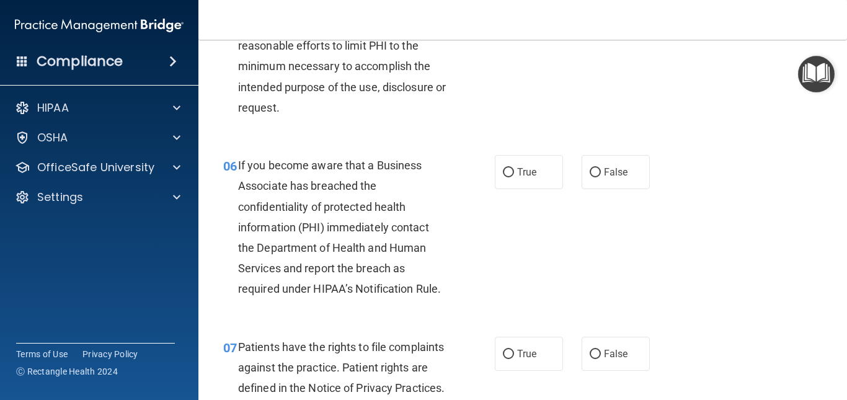
scroll to position [724, 0]
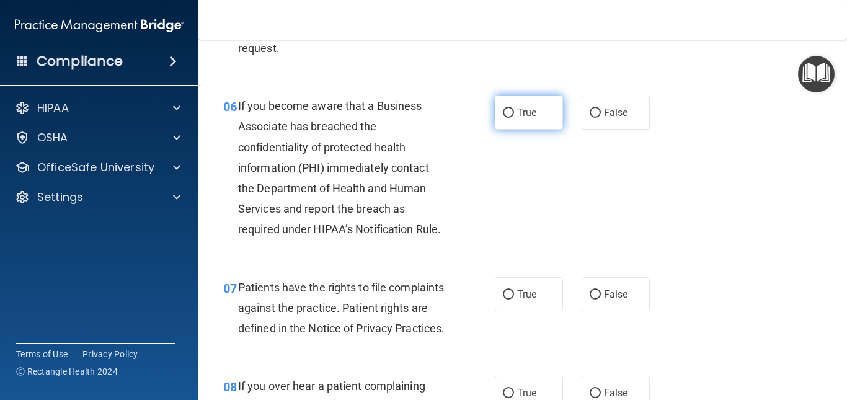
click at [510, 105] on label "True" at bounding box center [529, 112] width 68 height 34
click at [510, 108] on input "True" at bounding box center [508, 112] width 11 height 9
radio input "true"
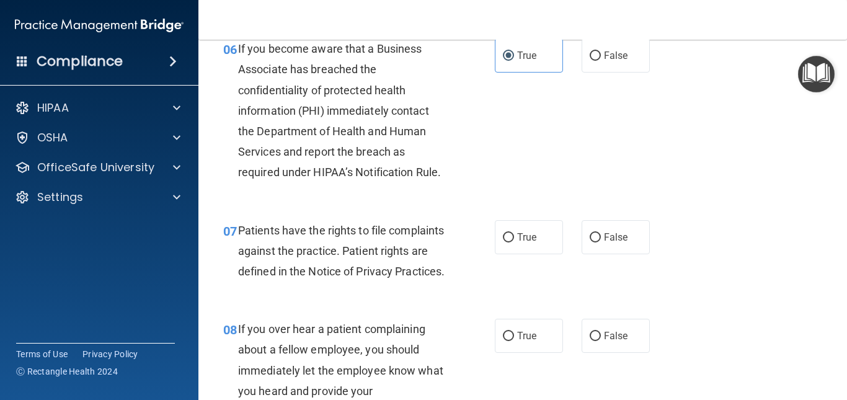
scroll to position [812, 0]
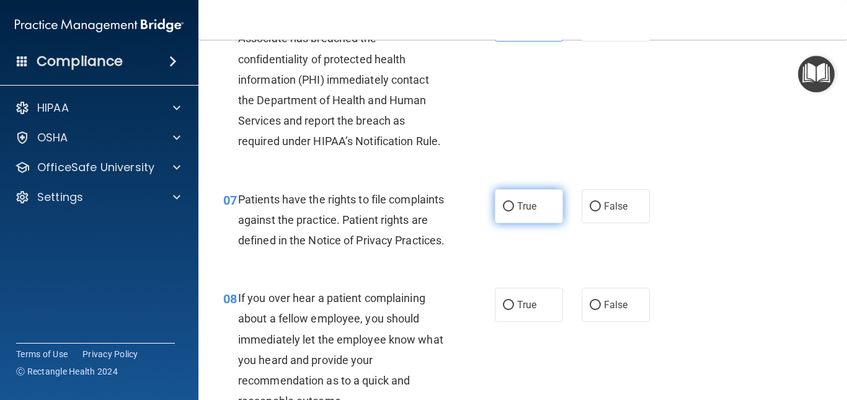
click at [503, 209] on input "True" at bounding box center [508, 206] width 11 height 9
radio input "true"
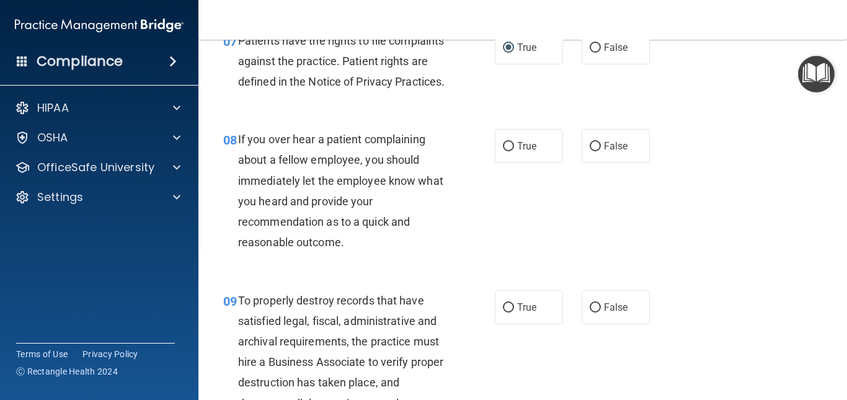
scroll to position [996, 0]
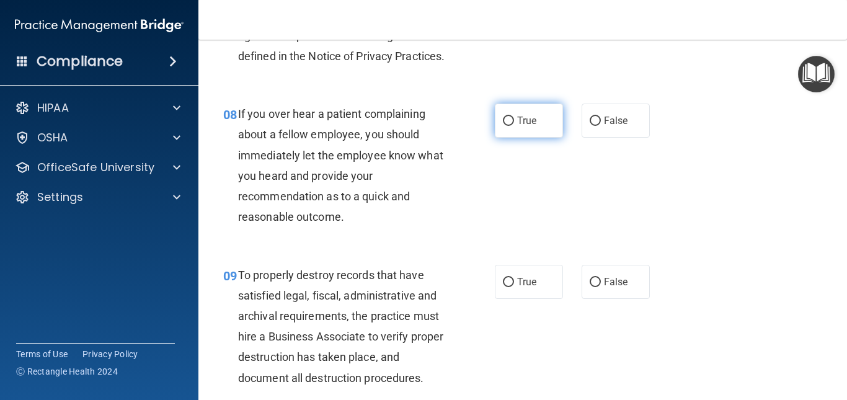
click at [535, 138] on label "True" at bounding box center [529, 120] width 68 height 34
click at [514, 126] on input "True" at bounding box center [508, 121] width 11 height 9
radio input "true"
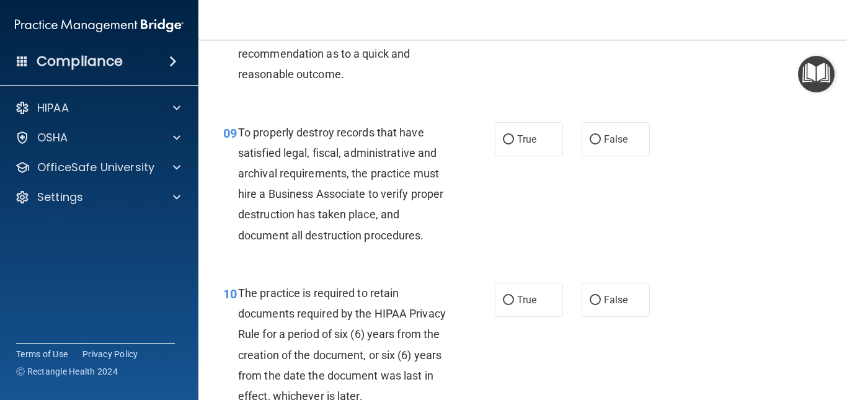
scroll to position [1171, 0]
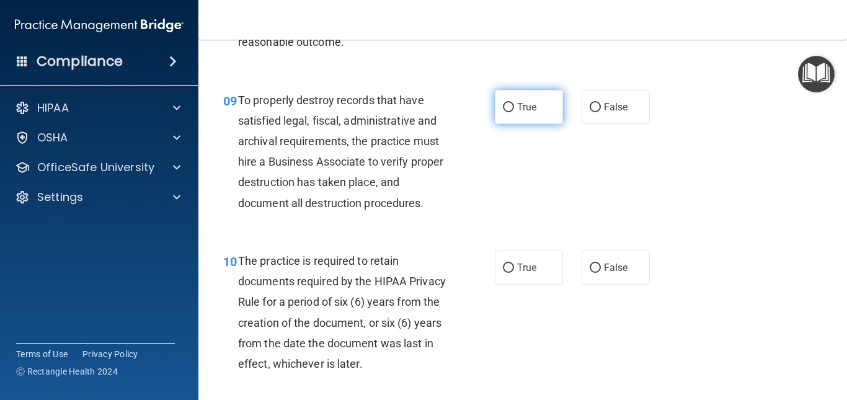
click at [503, 124] on label "True" at bounding box center [529, 107] width 68 height 34
click at [503, 112] on input "True" at bounding box center [508, 107] width 11 height 9
radio input "true"
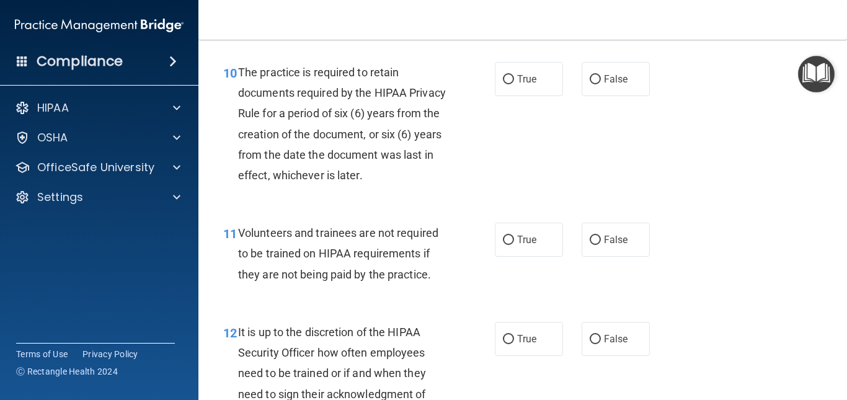
scroll to position [1351, 0]
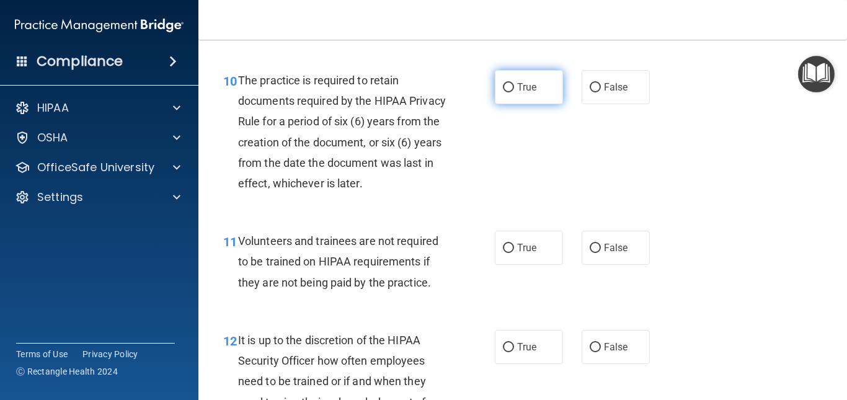
click at [503, 92] on input "True" at bounding box center [508, 87] width 11 height 9
radio input "true"
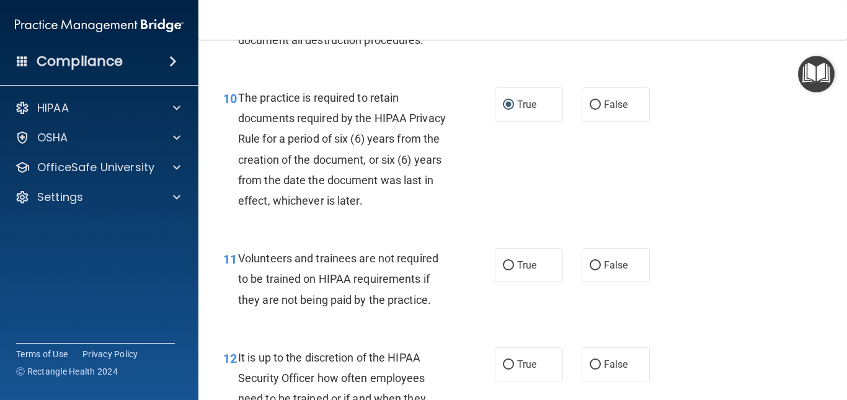
scroll to position [1400, 0]
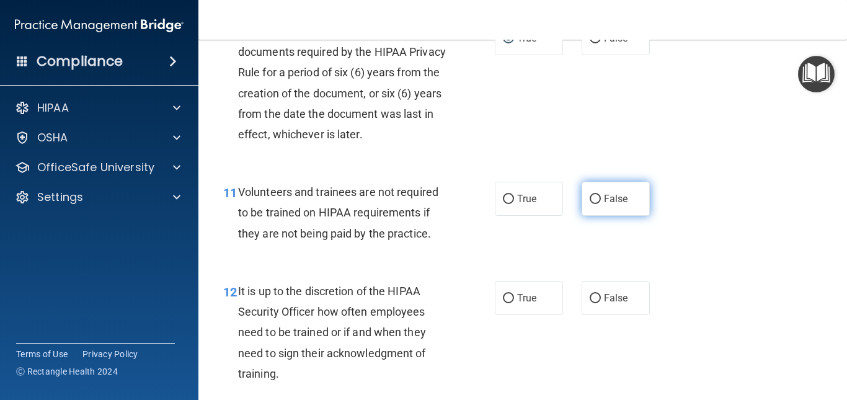
click at [614, 205] on span "False" at bounding box center [616, 199] width 24 height 12
click at [601, 204] on input "False" at bounding box center [594, 199] width 11 height 9
radio input "true"
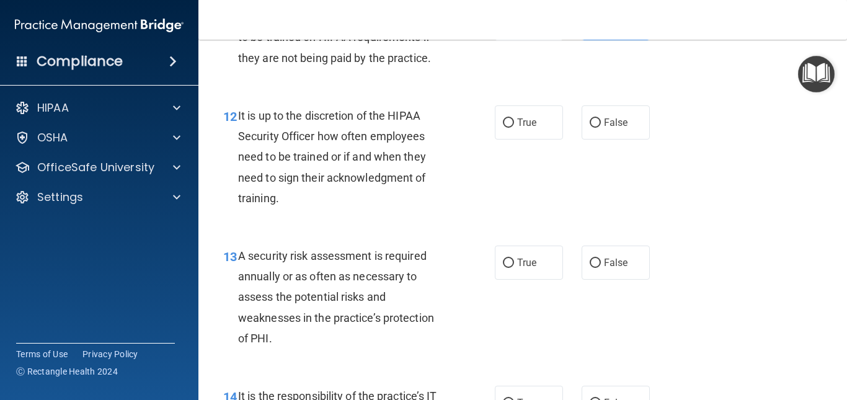
scroll to position [1606, 0]
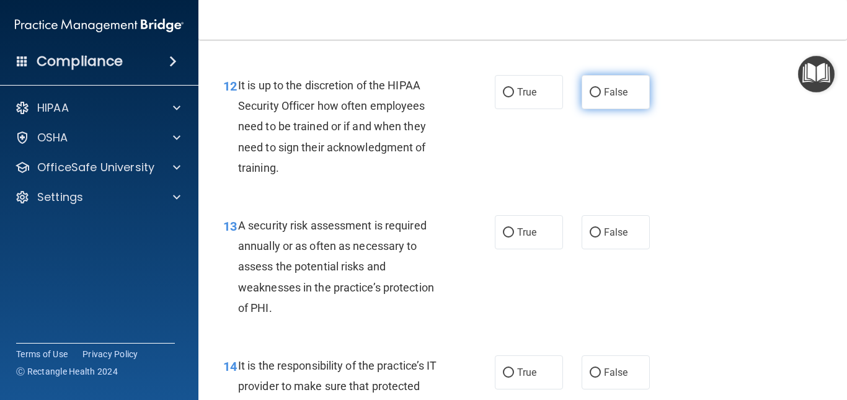
click at [625, 109] on label "False" at bounding box center [615, 92] width 68 height 34
click at [601, 97] on input "False" at bounding box center [594, 92] width 11 height 9
radio input "true"
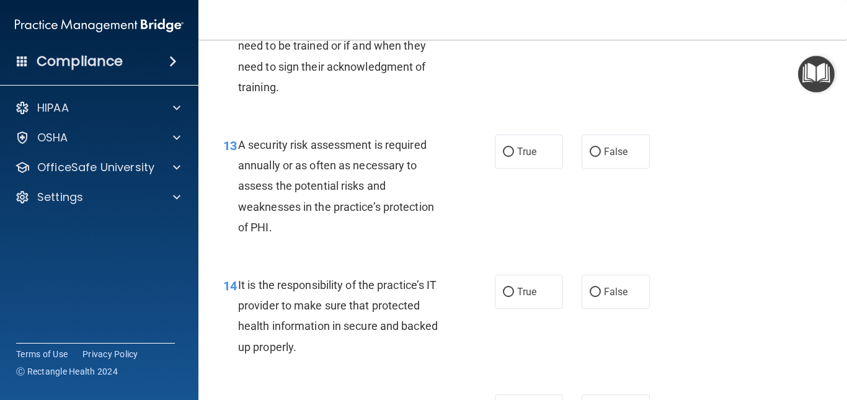
scroll to position [1735, 0]
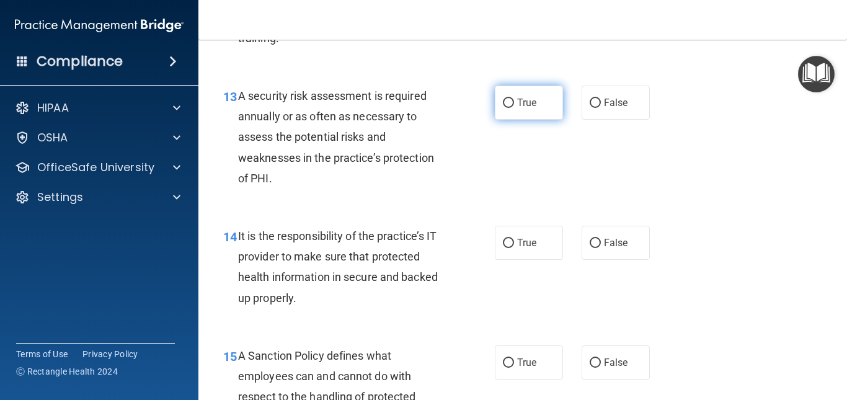
click at [526, 108] on span "True" at bounding box center [526, 103] width 19 height 12
click at [514, 108] on input "True" at bounding box center [508, 103] width 11 height 9
radio input "true"
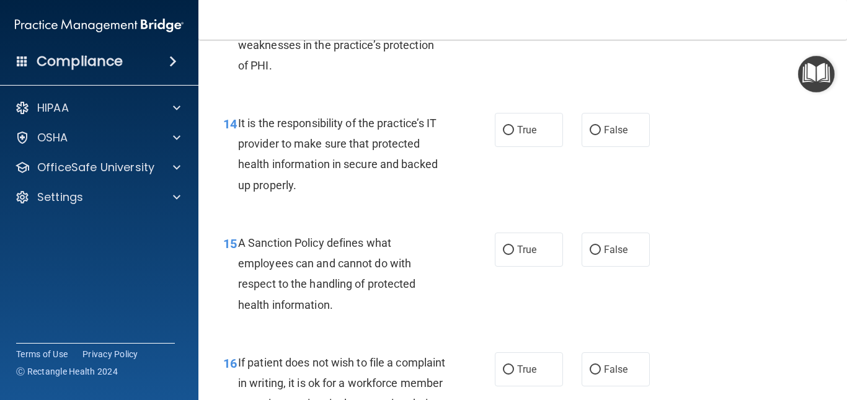
scroll to position [1846, 0]
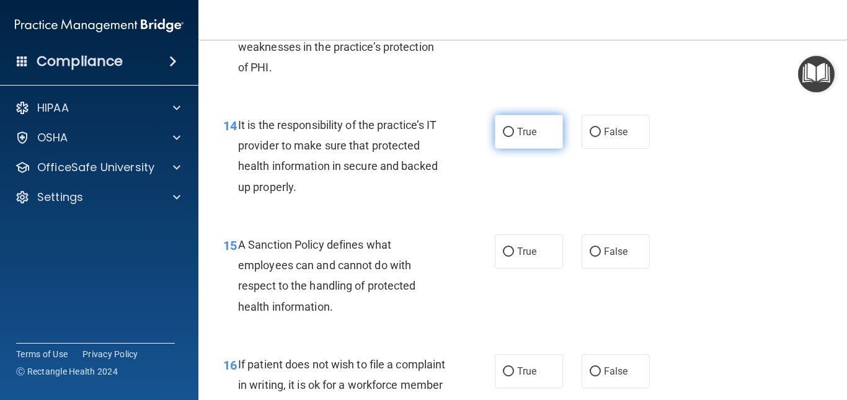
click at [531, 138] on span "True" at bounding box center [526, 132] width 19 height 12
click at [514, 137] on input "True" at bounding box center [508, 132] width 11 height 9
radio input "true"
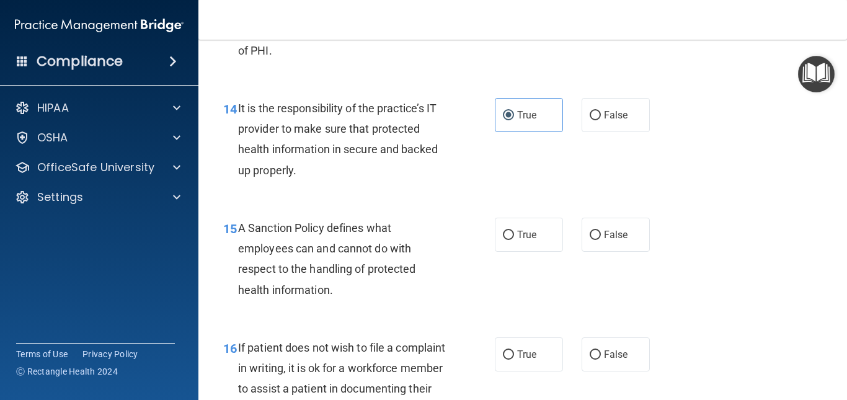
scroll to position [1862, 0]
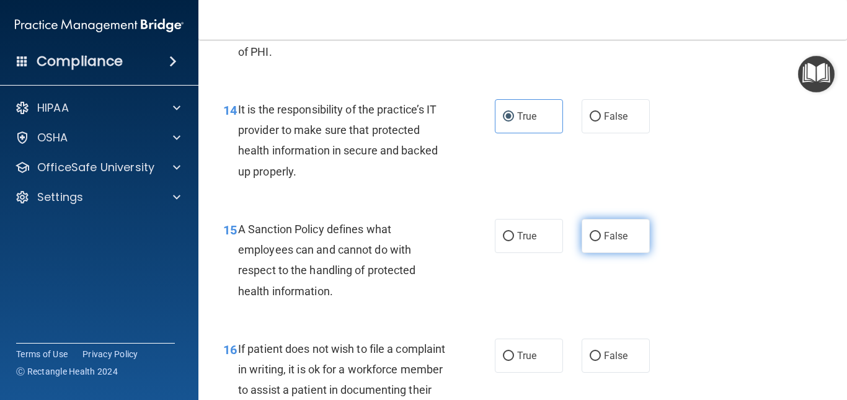
click at [606, 253] on label "False" at bounding box center [615, 236] width 68 height 34
click at [601, 241] on input "False" at bounding box center [594, 236] width 11 height 9
radio input "true"
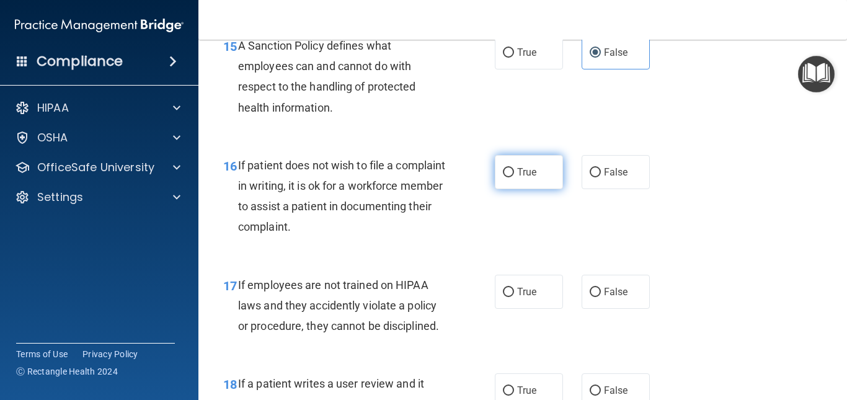
click at [521, 189] on label "True" at bounding box center [529, 172] width 68 height 34
click at [514, 177] on input "True" at bounding box center [508, 172] width 11 height 9
radio input "true"
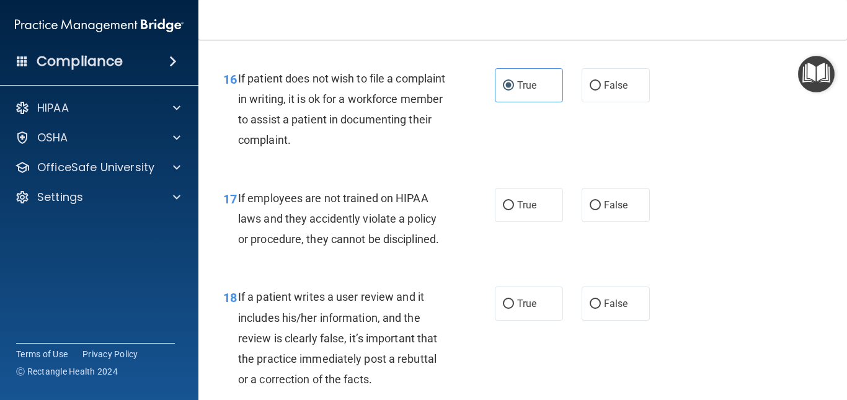
scroll to position [2144, 0]
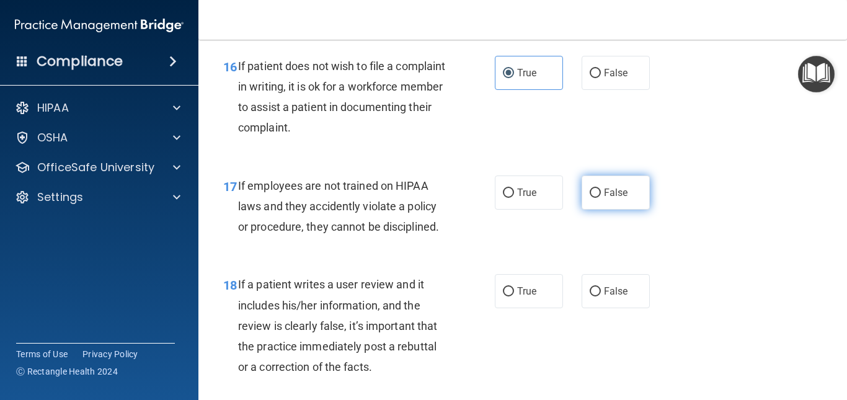
click at [608, 198] on span "False" at bounding box center [616, 193] width 24 height 12
click at [601, 198] on input "False" at bounding box center [594, 192] width 11 height 9
radio input "true"
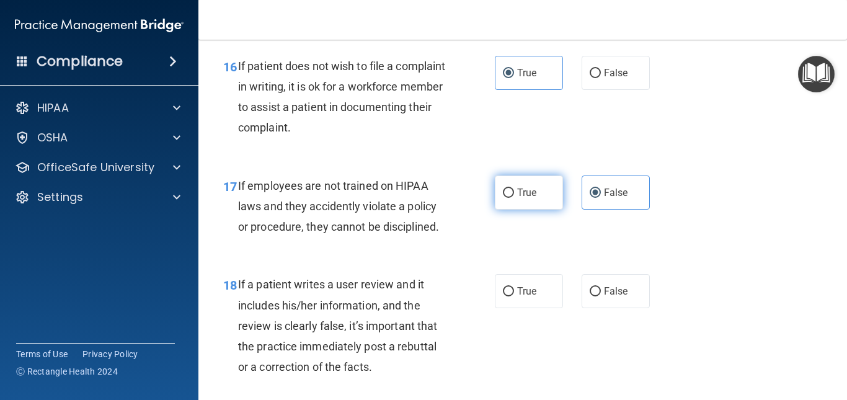
click at [543, 208] on label "True" at bounding box center [529, 192] width 68 height 34
click at [514, 198] on input "True" at bounding box center [508, 192] width 11 height 9
radio input "true"
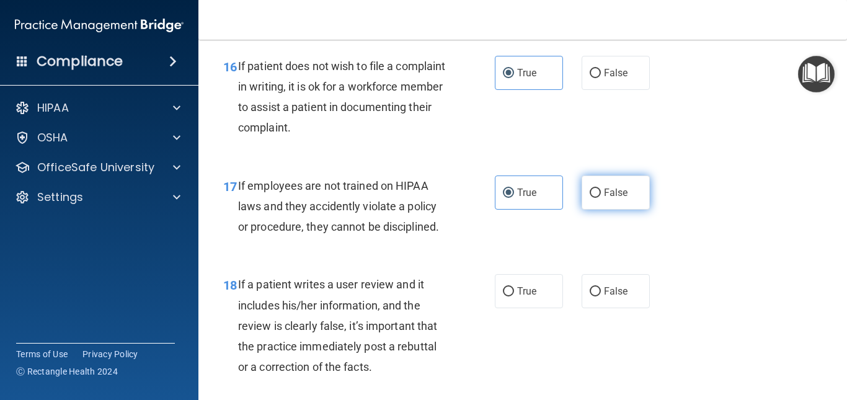
click at [609, 198] on span "False" at bounding box center [616, 193] width 24 height 12
click at [601, 198] on input "False" at bounding box center [594, 192] width 11 height 9
radio input "true"
radio input "false"
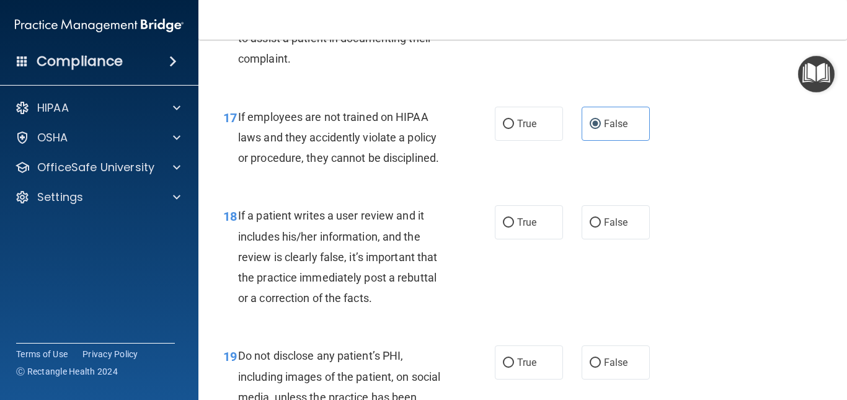
scroll to position [2297, 0]
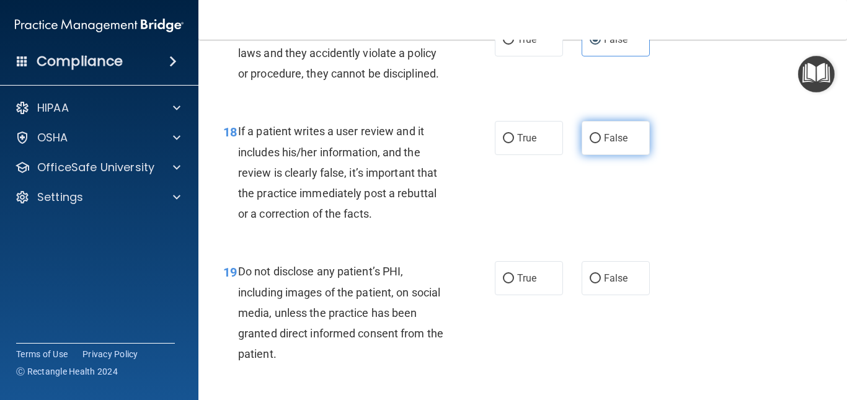
click at [616, 148] on label "False" at bounding box center [615, 138] width 68 height 34
click at [601, 143] on input "False" at bounding box center [594, 138] width 11 height 9
radio input "true"
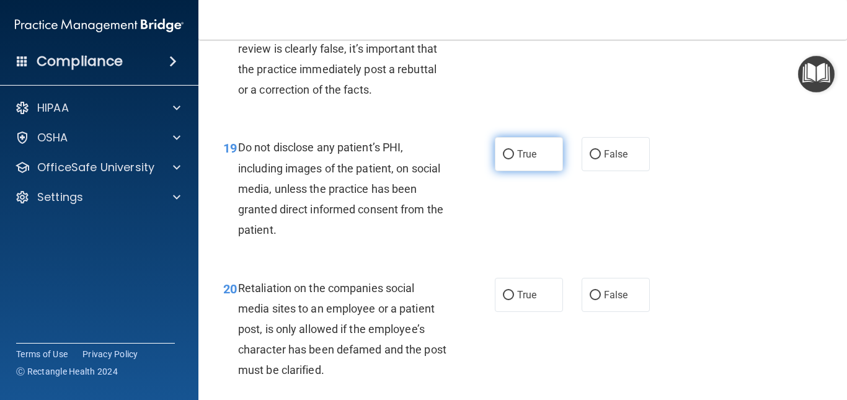
click at [528, 160] on span "True" at bounding box center [526, 154] width 19 height 12
click at [514, 159] on input "True" at bounding box center [508, 154] width 11 height 9
radio input "true"
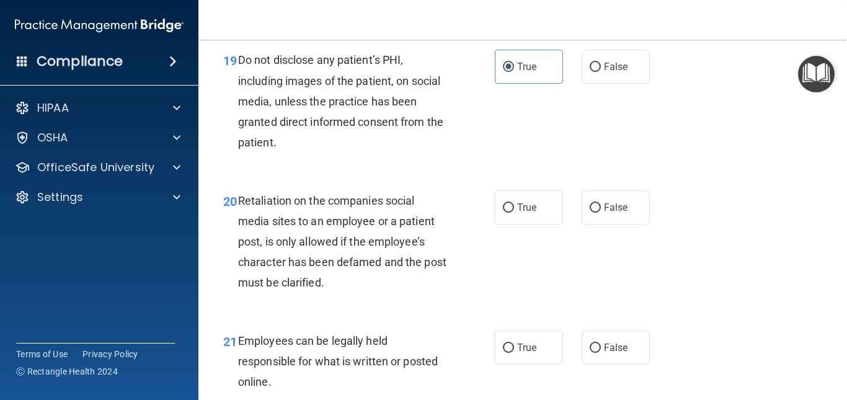
scroll to position [2600, 0]
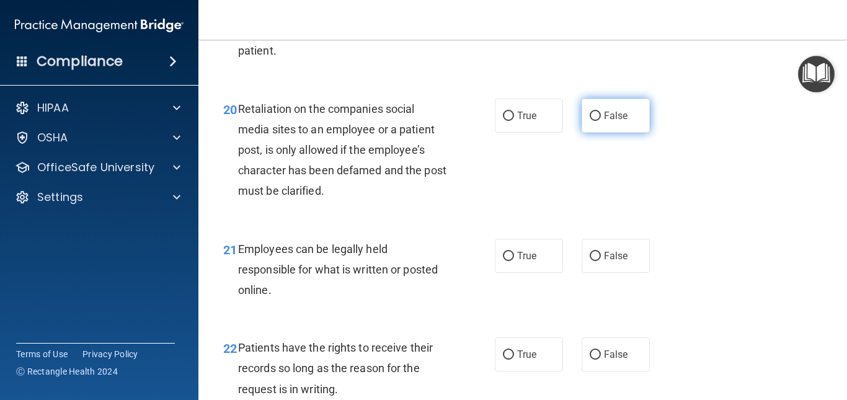
click at [623, 133] on label "False" at bounding box center [615, 116] width 68 height 34
click at [601, 121] on input "False" at bounding box center [594, 116] width 11 height 9
radio input "true"
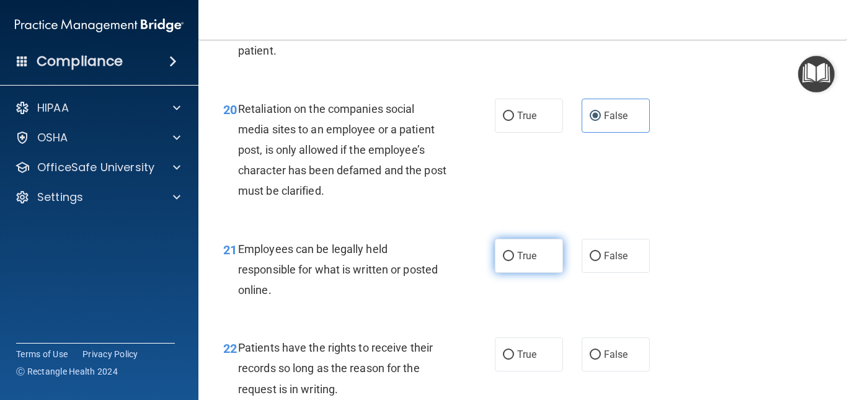
click at [524, 262] on span "True" at bounding box center [526, 256] width 19 height 12
click at [514, 261] on input "True" at bounding box center [508, 256] width 11 height 9
radio input "true"
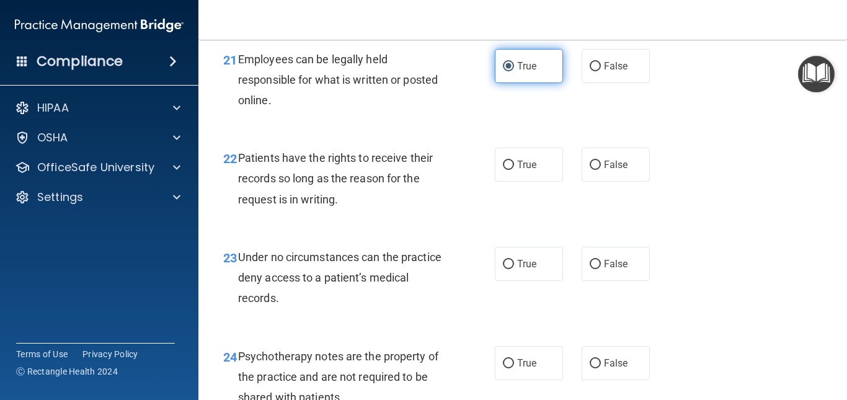
scroll to position [2819, 0]
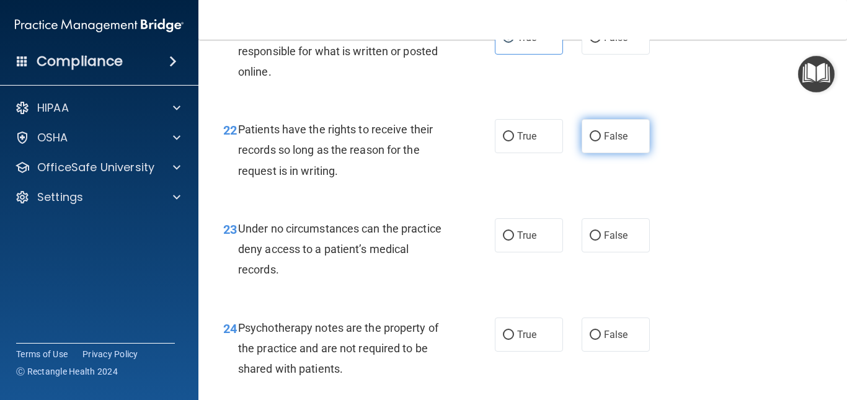
click at [615, 142] on span "False" at bounding box center [616, 136] width 24 height 12
click at [601, 141] on input "False" at bounding box center [594, 136] width 11 height 9
radio input "true"
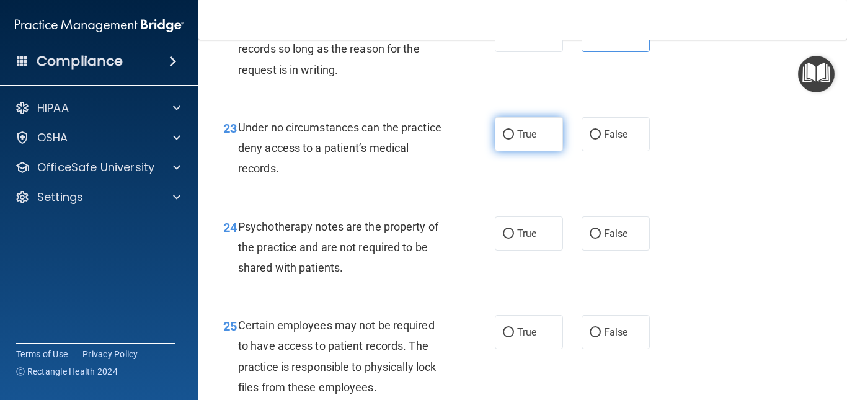
click at [503, 139] on input "True" at bounding box center [508, 134] width 11 height 9
radio input "true"
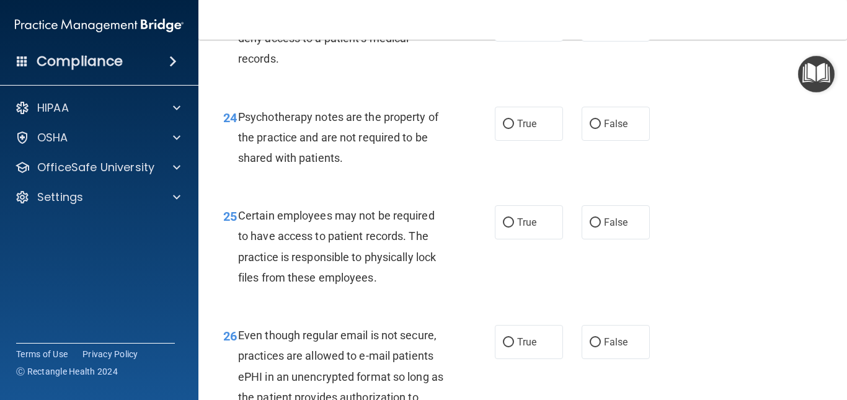
scroll to position [3036, 0]
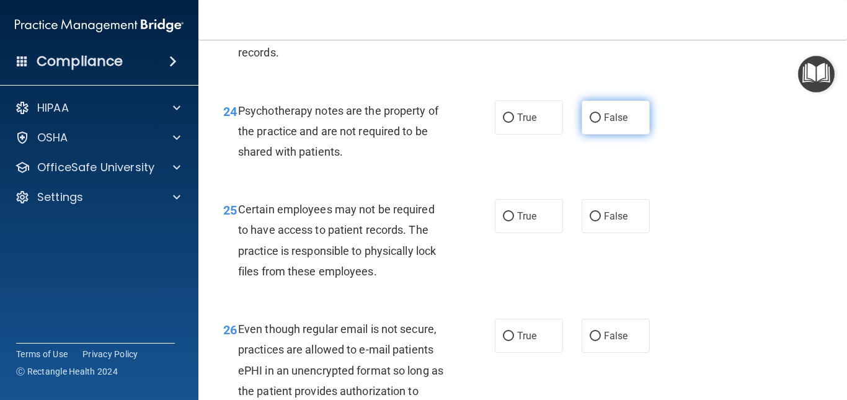
click at [597, 134] on label "False" at bounding box center [615, 117] width 68 height 34
click at [597, 123] on input "False" at bounding box center [594, 117] width 11 height 9
radio input "true"
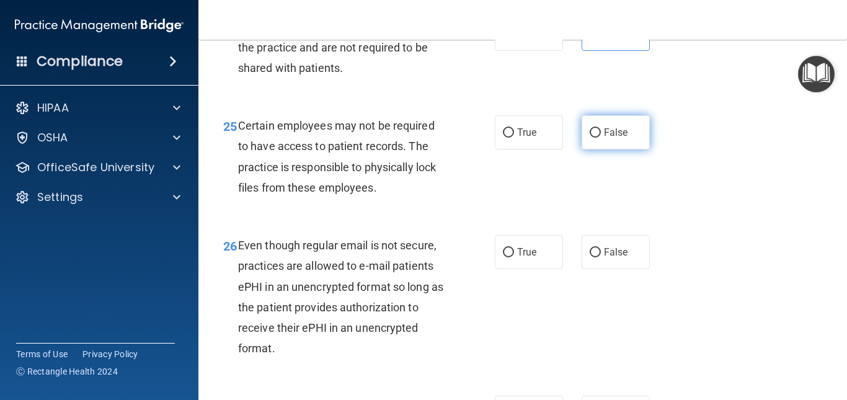
click at [593, 149] on label "False" at bounding box center [615, 132] width 68 height 34
click at [593, 138] on input "False" at bounding box center [594, 132] width 11 height 9
radio input "true"
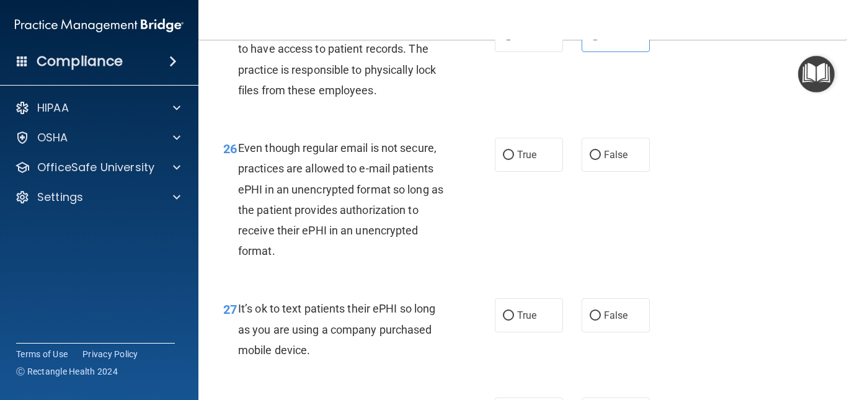
scroll to position [3223, 0]
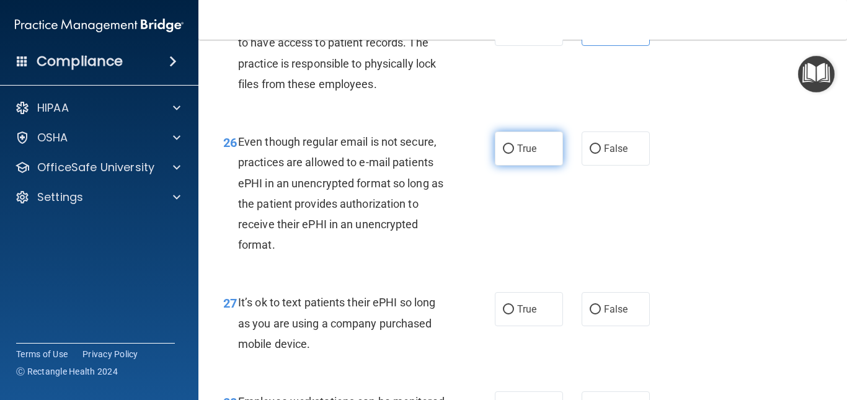
click at [531, 154] on span "True" at bounding box center [526, 149] width 19 height 12
click at [514, 154] on input "True" at bounding box center [508, 148] width 11 height 9
radio input "true"
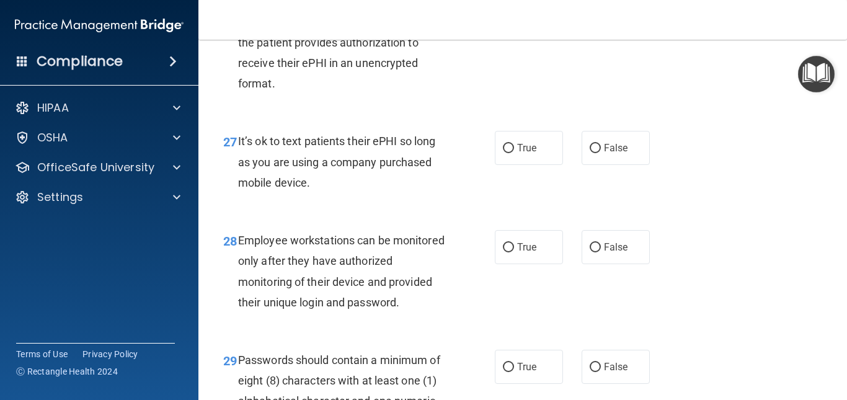
scroll to position [3448, 0]
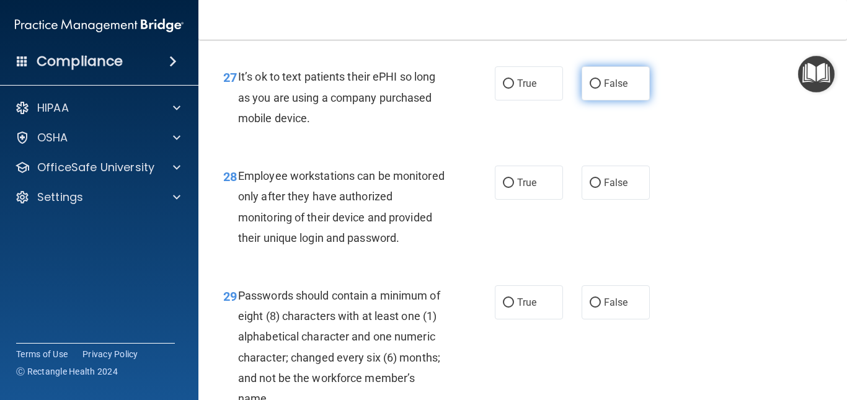
click at [621, 93] on label "False" at bounding box center [615, 83] width 68 height 34
click at [601, 89] on input "False" at bounding box center [594, 83] width 11 height 9
radio input "true"
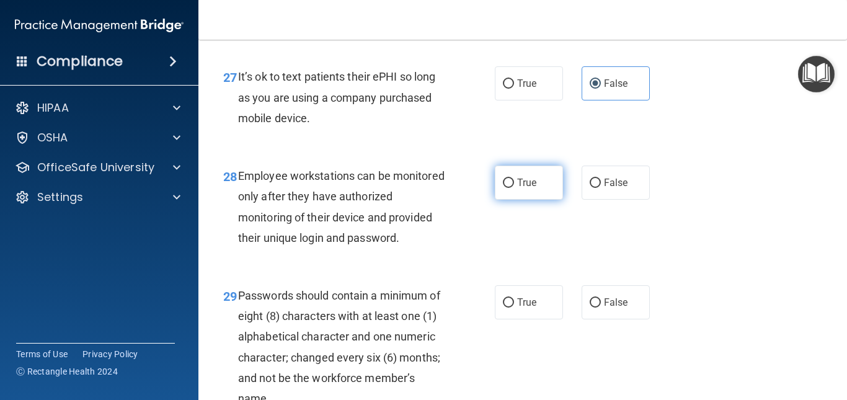
click at [550, 200] on label "True" at bounding box center [529, 182] width 68 height 34
click at [514, 188] on input "True" at bounding box center [508, 182] width 11 height 9
radio input "true"
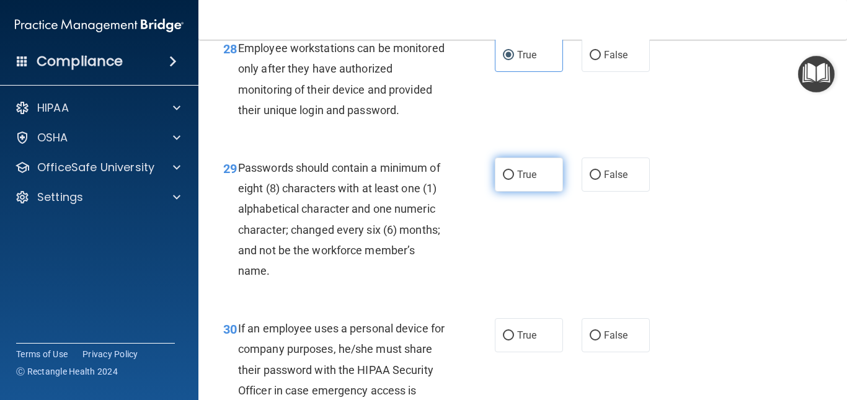
click at [503, 180] on input "True" at bounding box center [508, 174] width 11 height 9
radio input "true"
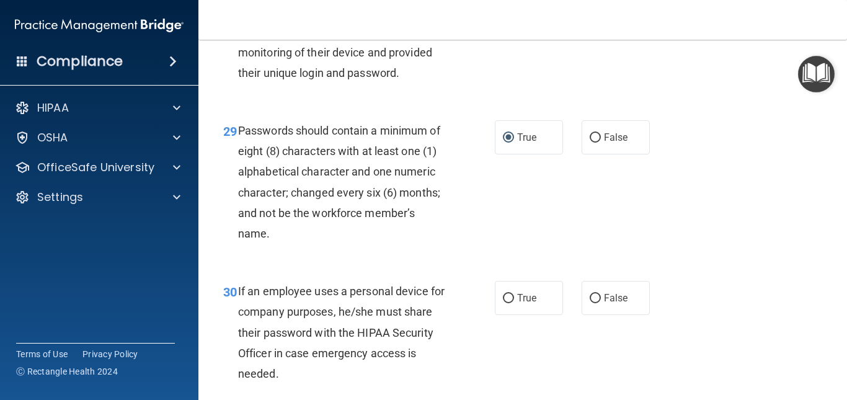
scroll to position [3741, 0]
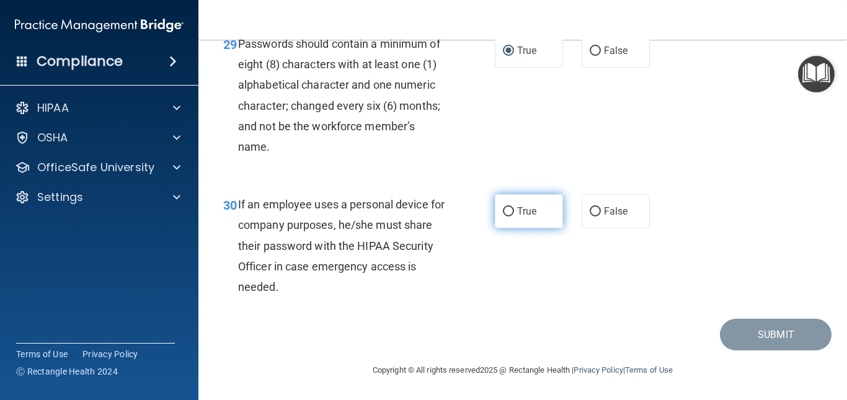
click at [526, 219] on label "True" at bounding box center [529, 211] width 68 height 34
click at [514, 216] on input "True" at bounding box center [508, 211] width 11 height 9
radio input "true"
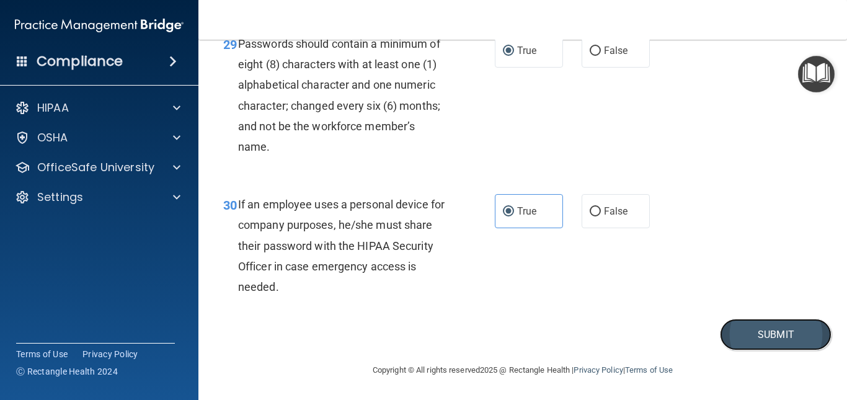
click at [752, 333] on button "Submit" at bounding box center [776, 335] width 112 height 32
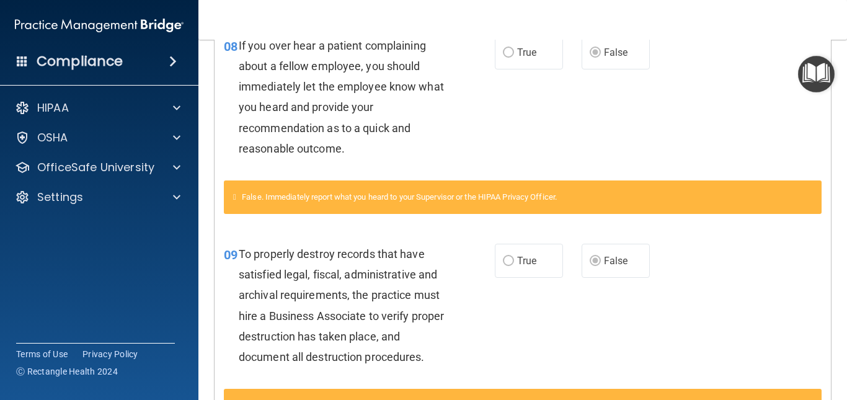
scroll to position [297, 0]
